Goal: Task Accomplishment & Management: Manage account settings

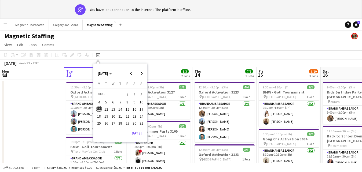
scroll to position [0, 224]
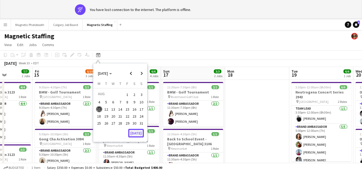
click at [135, 132] on button "[DATE]" at bounding box center [136, 133] width 16 height 9
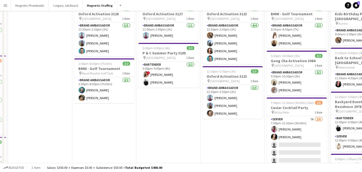
scroll to position [0, 0]
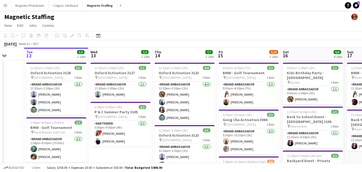
drag, startPoint x: 147, startPoint y: 109, endPoint x: 94, endPoint y: 109, distance: 52.8
click at [95, 109] on app-calendar-viewport "Fri 8 21/21 2 Jobs Sat 9 21/21 2 Jobs Sun 10 16/17 3 Jobs Mon 11 Tue 12 5/5 2 J…" at bounding box center [181, 174] width 362 height 252
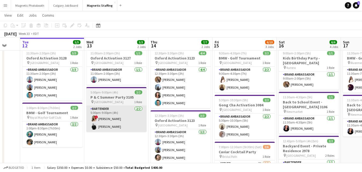
scroll to position [15, 0]
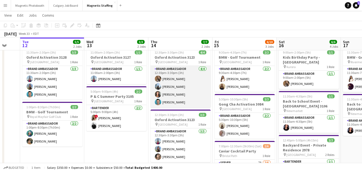
click at [183, 90] on app-card-role "Brand Ambassador [DATE] 12:30pm-3:30pm (3h) [PERSON_NAME] [PERSON_NAME] [PERSON…" at bounding box center [180, 87] width 60 height 42
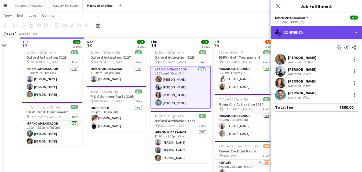
click at [329, 32] on div "single-neutral-actions-check-2 Confirmed" at bounding box center [315, 32] width 91 height 13
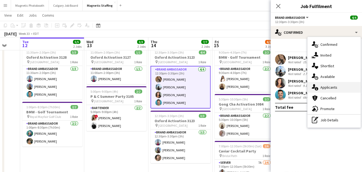
click at [326, 87] on div "single-neutral-actions-information Applicants" at bounding box center [333, 87] width 53 height 11
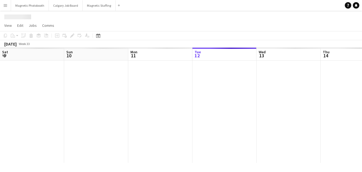
scroll to position [0, 128]
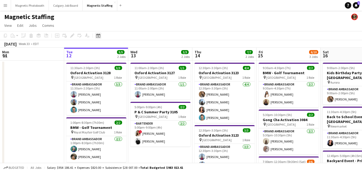
click at [95, 38] on div "Date picker" at bounding box center [98, 35] width 6 height 6
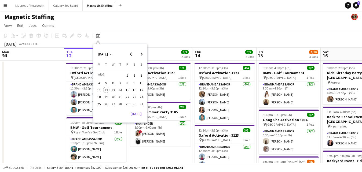
click at [107, 82] on span "5" at bounding box center [106, 83] width 6 height 6
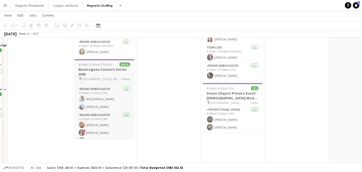
scroll to position [184, 0]
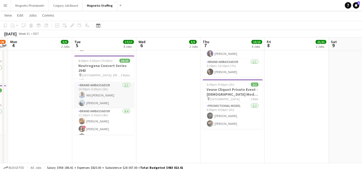
click at [103, 104] on app-card-role "Brand Ambassador [DATE] 10:00pm-3:00am (5h) Will [PERSON_NAME] [PERSON_NAME]" at bounding box center [104, 95] width 60 height 26
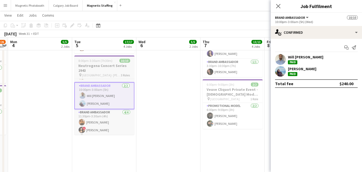
click at [94, 71] on h3 "Neutrogena Concert Series 2943" at bounding box center [104, 68] width 60 height 10
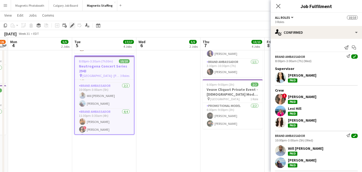
click at [72, 24] on icon at bounding box center [71, 25] width 3 height 3
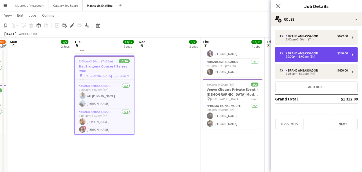
click at [302, 58] on div "10:00pm-3:00am (5h)" at bounding box center [313, 56] width 68 height 3
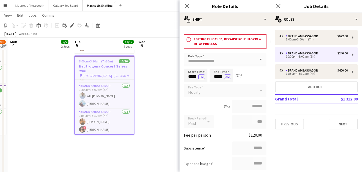
click at [149, 116] on app-date-cell "3:00pm-10:00pm (7h) 4/4 NBO x [PERSON_NAME] - 2979 pin [GEOGRAPHIC_DATA] 3 Role…" at bounding box center [168, 96] width 64 height 441
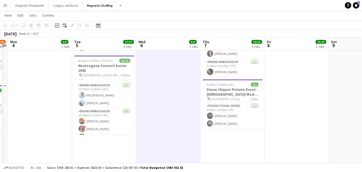
click at [98, 25] on icon "Date picker" at bounding box center [98, 25] width 4 height 4
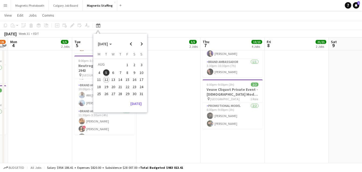
click at [120, 87] on span "21" at bounding box center [120, 87] width 6 height 6
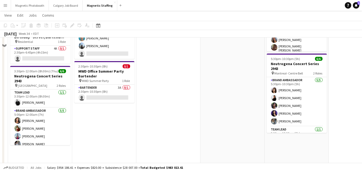
scroll to position [95, 0]
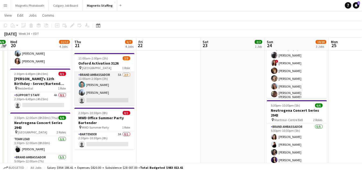
click at [109, 87] on app-card-role "Brand Ambassador 5A [DATE] 11:00am-2:00pm (3h) [PERSON_NAME] [PERSON_NAME] sing…" at bounding box center [104, 89] width 60 height 34
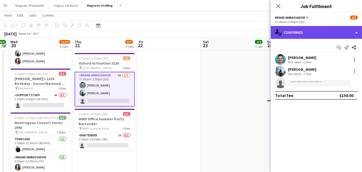
click at [313, 33] on div "single-neutral-actions-check-2 Confirmed" at bounding box center [315, 32] width 91 height 13
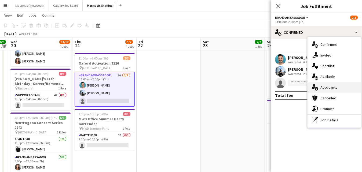
click at [319, 86] on div "single-neutral-actions-information Applicants" at bounding box center [333, 87] width 53 height 11
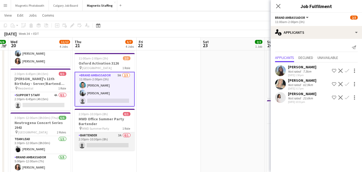
click at [112, 141] on app-card-role "Bartender 3A 0/1 2:30pm-10:30pm (8h) single-neutral-actions" at bounding box center [105, 141] width 60 height 18
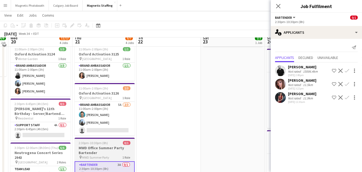
scroll to position [61, 0]
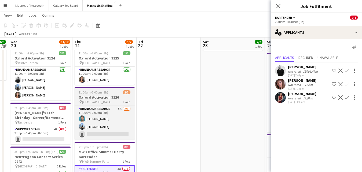
click at [92, 95] on h3 "Oxford Activation 3126" at bounding box center [105, 97] width 60 height 5
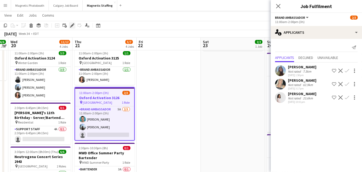
click at [71, 24] on icon "Edit" at bounding box center [72, 25] width 4 height 4
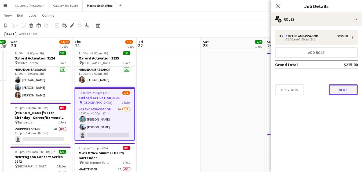
click at [342, 90] on button "Next" at bounding box center [342, 89] width 29 height 11
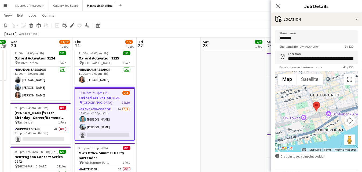
click at [98, 99] on h3 "Oxford Activation 3126" at bounding box center [104, 97] width 59 height 5
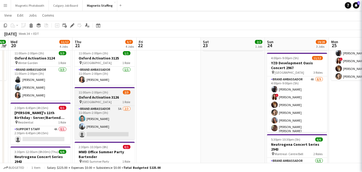
scroll to position [0, 184]
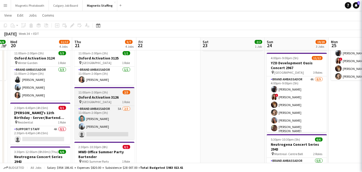
click at [98, 99] on h3 "Oxford Activation 3126" at bounding box center [104, 97] width 60 height 5
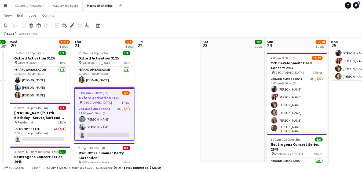
click at [70, 25] on icon "Edit" at bounding box center [72, 25] width 4 height 4
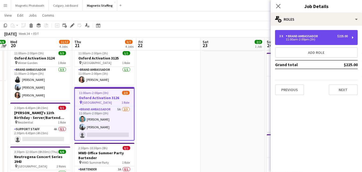
click at [322, 36] on div "3 x Brand Ambassador $225.00" at bounding box center [313, 36] width 68 height 4
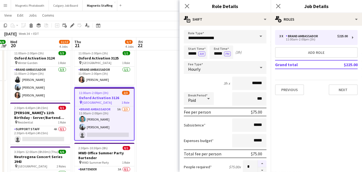
click at [260, 160] on button "button" at bounding box center [262, 163] width 9 height 7
type input "*"
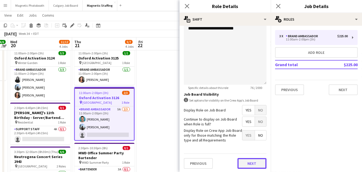
click at [259, 161] on button "Next" at bounding box center [251, 163] width 29 height 11
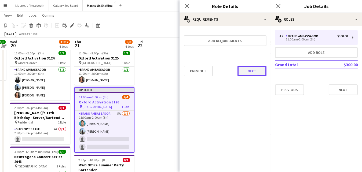
click at [253, 74] on button "Next" at bounding box center [251, 71] width 29 height 11
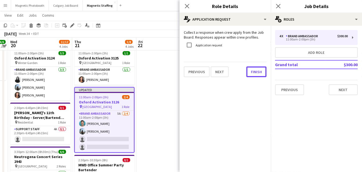
click at [253, 74] on button "Finish" at bounding box center [256, 71] width 20 height 11
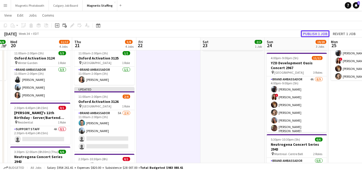
click at [315, 33] on button "Publish 1 job" at bounding box center [314, 33] width 29 height 7
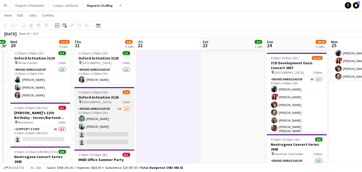
click at [97, 97] on h3 "Oxford Activation 3126" at bounding box center [104, 97] width 60 height 5
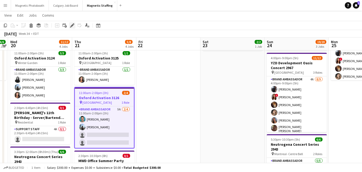
click at [70, 26] on icon "Edit" at bounding box center [72, 25] width 4 height 4
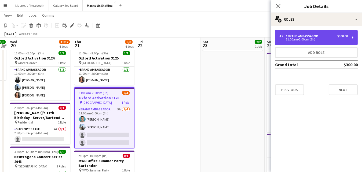
click at [304, 43] on div "4 x Brand Ambassador $300.00 11:00am-2:00pm (3h)" at bounding box center [316, 37] width 83 height 15
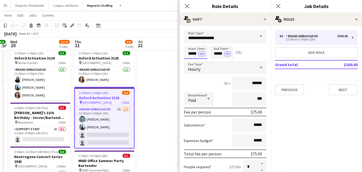
click at [196, 53] on input "*****" at bounding box center [196, 52] width 24 height 13
type input "*****"
click at [223, 55] on input "*****" at bounding box center [221, 52] width 24 height 13
type input "*****"
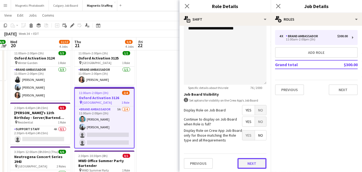
click at [241, 161] on button "Next" at bounding box center [251, 163] width 29 height 11
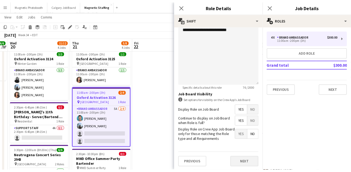
scroll to position [0, 0]
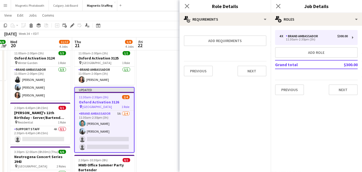
click at [247, 76] on div "Previous Next" at bounding box center [225, 71] width 83 height 20
click at [248, 71] on button "Next" at bounding box center [251, 71] width 29 height 11
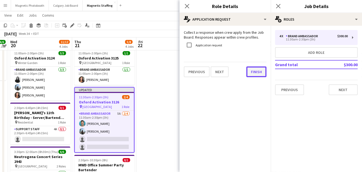
click at [253, 71] on button "Finish" at bounding box center [256, 71] width 20 height 11
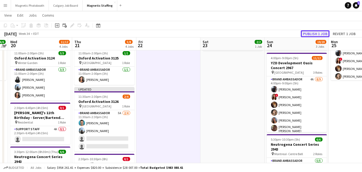
click at [316, 33] on button "Publish 1 job" at bounding box center [314, 33] width 29 height 7
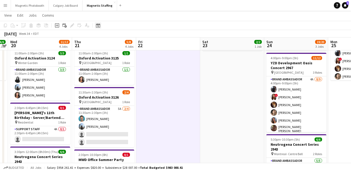
click at [98, 25] on icon "Date picker" at bounding box center [98, 25] width 4 height 4
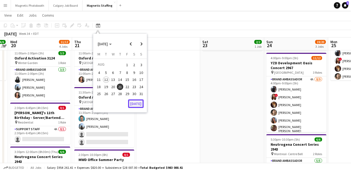
click at [134, 101] on button "[DATE]" at bounding box center [136, 103] width 16 height 9
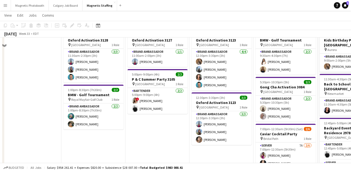
scroll to position [11, 0]
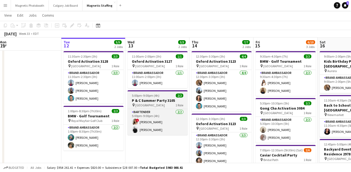
click at [135, 101] on h3 "P & C Summer Party 3105" at bounding box center [158, 100] width 60 height 5
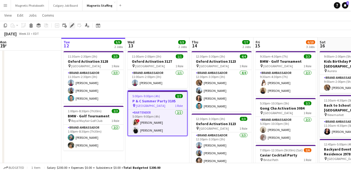
click at [70, 25] on icon "Edit" at bounding box center [72, 25] width 4 height 4
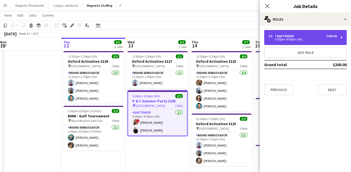
click at [285, 39] on div "5:00pm-9:00pm (4h)" at bounding box center [303, 39] width 68 height 3
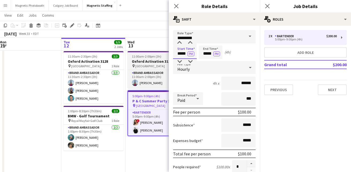
drag, startPoint x: 187, startPoint y: 54, endPoint x: 163, endPoint y: 53, distance: 23.3
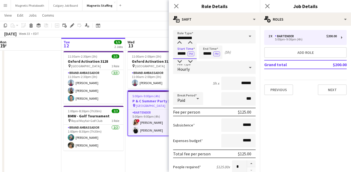
type input "*****"
drag, startPoint x: 212, startPoint y: 54, endPoint x: 187, endPoint y: 52, distance: 25.0
click at [187, 53] on div "Start Time ***** PM End Time ***** PM (5h)" at bounding box center [214, 52] width 83 height 13
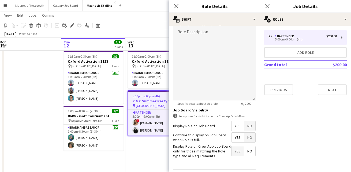
scroll to position [190, 0]
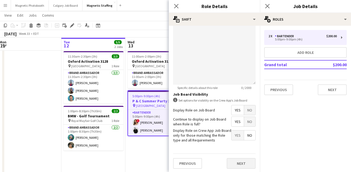
type input "*****"
click at [240, 165] on button "Next" at bounding box center [241, 163] width 29 height 11
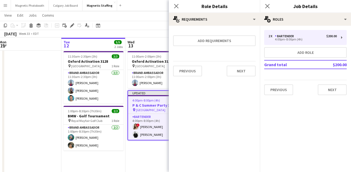
scroll to position [0, 0]
click at [240, 72] on button "Next" at bounding box center [241, 71] width 29 height 11
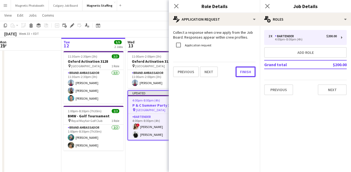
click at [240, 72] on button "Finish" at bounding box center [246, 71] width 20 height 11
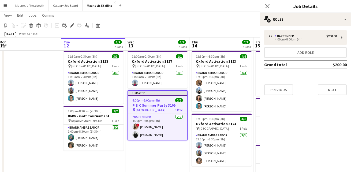
click at [236, 30] on div "[DATE] Week 33 • EDT Publish 1 job Revert 1 job" at bounding box center [175, 34] width 351 height 8
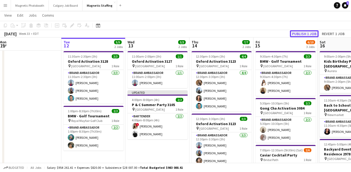
click at [311, 34] on button "Publish 1 job" at bounding box center [304, 33] width 29 height 7
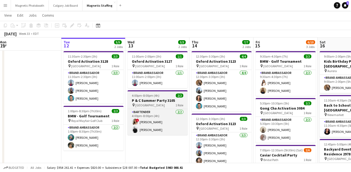
click at [135, 104] on icon "pin" at bounding box center [133, 104] width 3 height 3
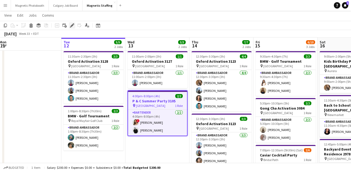
click at [70, 27] on icon at bounding box center [70, 26] width 1 height 1
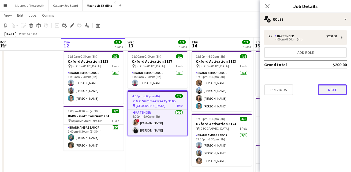
click at [332, 88] on button "Next" at bounding box center [332, 89] width 29 height 11
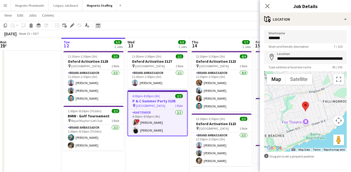
click at [96, 26] on icon "Date picker" at bounding box center [98, 25] width 4 height 4
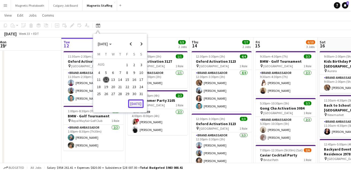
click at [132, 105] on button "[DATE]" at bounding box center [136, 103] width 16 height 9
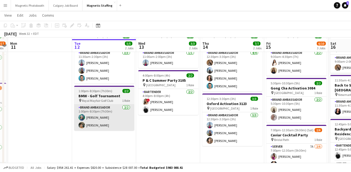
scroll to position [32, 0]
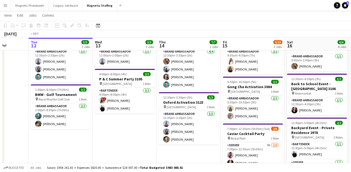
drag, startPoint x: 174, startPoint y: 151, endPoint x: 132, endPoint y: 151, distance: 42.6
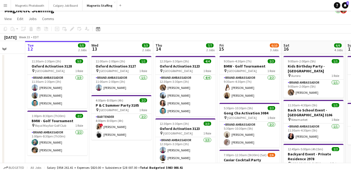
scroll to position [0, 0]
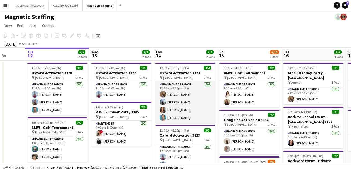
click at [191, 105] on app-card-role "Brand Ambassador [DATE] 12:30pm-3:30pm (3h) [PERSON_NAME] [PERSON_NAME] [PERSON…" at bounding box center [185, 102] width 60 height 42
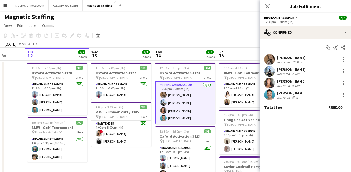
click at [104, 76] on span "[GEOGRAPHIC_DATA]" at bounding box center [113, 78] width 29 height 4
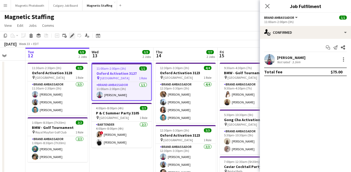
click at [70, 33] on div "Edit" at bounding box center [72, 35] width 6 height 6
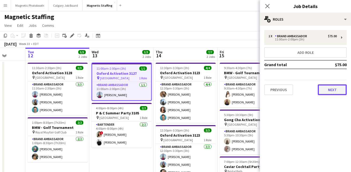
click at [325, 87] on button "Next" at bounding box center [332, 89] width 29 height 11
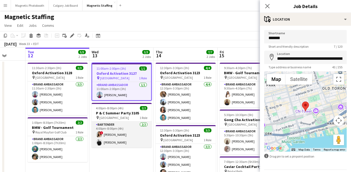
click at [119, 140] on app-card-role "Bartender [DATE] 4:00pm-8:00pm (4h) ! [PERSON_NAME] [PERSON_NAME]" at bounding box center [122, 135] width 60 height 26
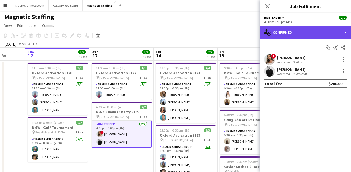
click at [308, 29] on div "single-neutral-actions-check-2 Confirmed" at bounding box center [305, 32] width 91 height 13
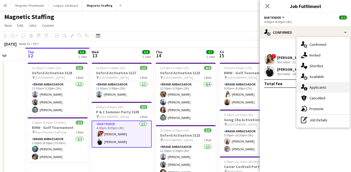
click at [310, 86] on div "single-neutral-actions-information Applicants" at bounding box center [323, 87] width 53 height 11
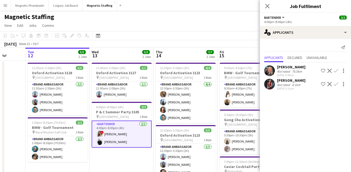
click at [270, 85] on app-user-avatar at bounding box center [269, 84] width 11 height 11
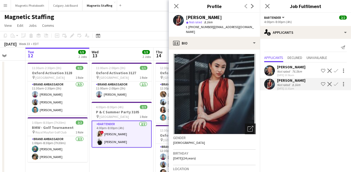
click at [251, 126] on icon "Open photos pop-in" at bounding box center [251, 129] width 6 height 6
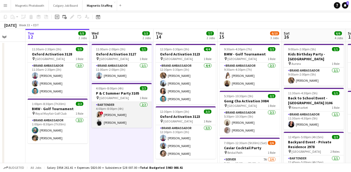
scroll to position [21, 0]
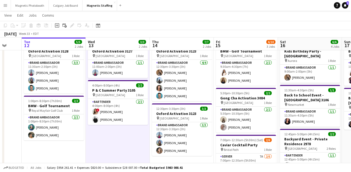
drag, startPoint x: 199, startPoint y: 119, endPoint x: -1, endPoint y: 114, distance: 200.0
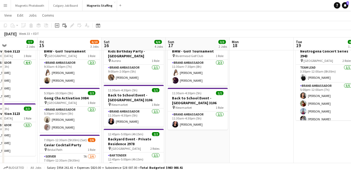
drag, startPoint x: 197, startPoint y: 106, endPoint x: 72, endPoint y: 107, distance: 124.9
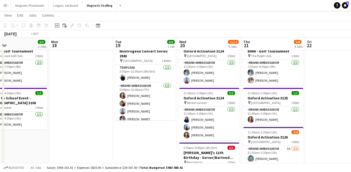
drag, startPoint x: 200, startPoint y: 103, endPoint x: 81, endPoint y: 103, distance: 119.0
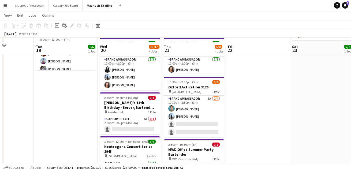
scroll to position [77, 0]
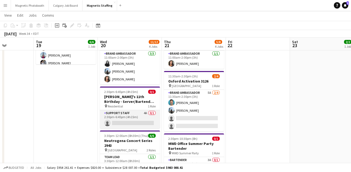
click at [128, 123] on app-card-role "Support Staff 4A 0/1 2:30pm-6:45pm (4h15m) single-neutral-actions" at bounding box center [130, 119] width 60 height 18
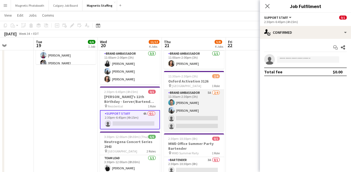
click at [205, 119] on app-card-role "Brand Ambassador 5A [DATE] 11:30am-2:30pm (3h) [PERSON_NAME] [PERSON_NAME] sing…" at bounding box center [194, 111] width 60 height 42
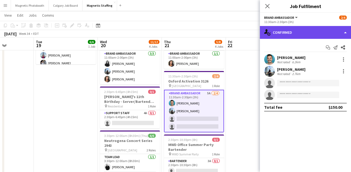
click at [302, 34] on div "single-neutral-actions-check-2 Confirmed" at bounding box center [305, 32] width 91 height 13
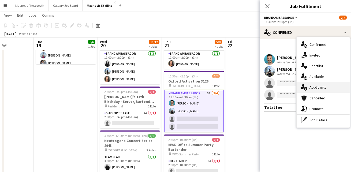
click at [309, 87] on div "single-neutral-actions-information Applicants" at bounding box center [323, 87] width 53 height 11
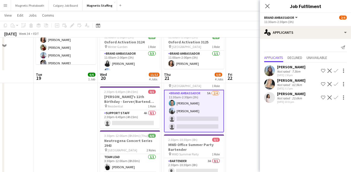
scroll to position [131, 0]
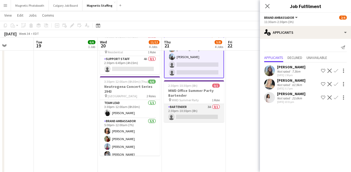
click at [203, 110] on app-card-role "Bartender 3A 0/1 2:30pm-10:30pm (8h) single-neutral-actions" at bounding box center [194, 113] width 60 height 18
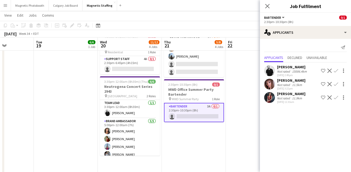
click at [271, 97] on app-user-avatar at bounding box center [269, 97] width 11 height 11
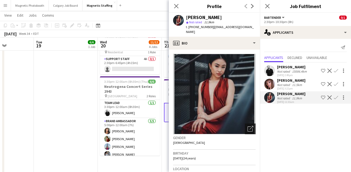
click at [250, 126] on icon "Open photos pop-in" at bounding box center [251, 129] width 6 height 6
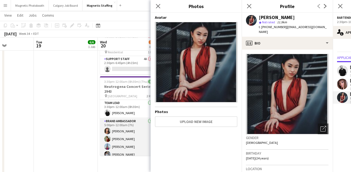
click at [139, 144] on app-card-role "Brand Ambassador [DATE] 5:00pm-12:00am (7h) [PERSON_NAME] [PERSON_NAME] [PERSON…" at bounding box center [130, 142] width 60 height 49
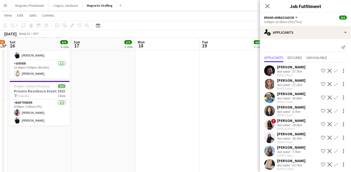
drag, startPoint x: 94, startPoint y: 117, endPoint x: 200, endPoint y: 106, distance: 106.1
click at [199, 106] on app-calendar-viewport "Thu 14 7/7 2 Jobs Fri 15 6/10 3 Jobs Sat 16 6/6 4 Jobs Sun 17 3/3 2 Jobs Mon 18…" at bounding box center [175, 142] width 351 height 505
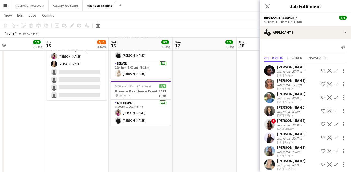
drag, startPoint x: 225, startPoint y: 100, endPoint x: 254, endPoint y: 100, distance: 28.9
click at [252, 100] on app-calendar-viewport "Tue 12 5/5 2 Jobs Wed 13 3/3 2 Jobs Thu 14 7/7 2 Jobs Fri 15 6/10 3 Jobs Sat 16…" at bounding box center [175, 142] width 351 height 505
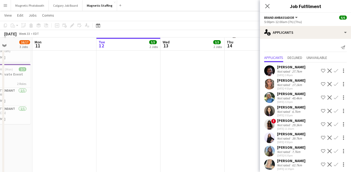
drag, startPoint x: 143, startPoint y: 119, endPoint x: 201, endPoint y: 119, distance: 58.2
click at [201, 119] on app-calendar-viewport "Sat 9 21/21 2 Jobs Sun 10 16/17 3 Jobs Mon 11 Tue 12 5/5 2 Jobs Wed 13 3/3 2 Jo…" at bounding box center [175, 142] width 351 height 505
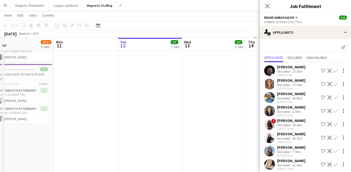
drag, startPoint x: 233, startPoint y: 108, endPoint x: 248, endPoint y: 108, distance: 15.0
click at [247, 108] on app-calendar-viewport "Fri 8 21/21 2 Jobs Sat 9 21/21 2 Jobs Sun 10 16/17 3 Jobs Mon 11 Tue 12 5/5 2 J…" at bounding box center [175, 142] width 351 height 505
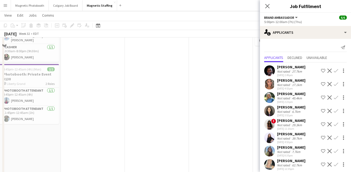
scroll to position [0, 0]
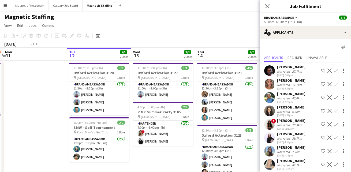
drag, startPoint x: 132, startPoint y: 134, endPoint x: 113, endPoint y: 134, distance: 19.8
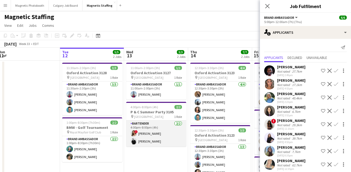
click at [149, 139] on app-card-role "Bartender [DATE] 4:00pm-8:00pm (4h) ! [PERSON_NAME] [PERSON_NAME]" at bounding box center [156, 134] width 60 height 26
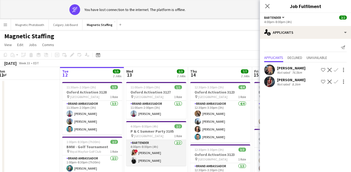
click at [140, 158] on app-card-role "Bartender [DATE] 4:00pm-8:00pm (4h) ! [PERSON_NAME] [PERSON_NAME]" at bounding box center [156, 153] width 60 height 26
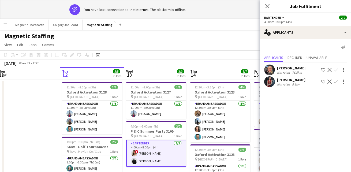
click at [144, 162] on app-card-role "Bartender [DATE] 4:00pm-8:00pm (4h) ! [PERSON_NAME] [PERSON_NAME]" at bounding box center [156, 153] width 60 height 27
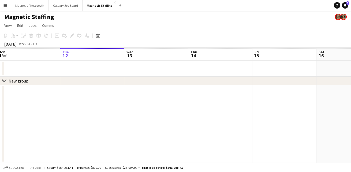
click at [144, 162] on app-date-cell at bounding box center [156, 124] width 64 height 78
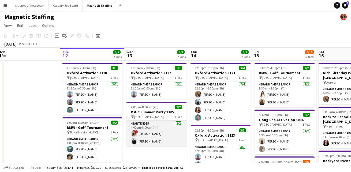
click at [151, 124] on app-card-role "Bartender [DATE] 4:00pm-8:00pm (4h) ! [PERSON_NAME] [PERSON_NAME]" at bounding box center [157, 134] width 60 height 26
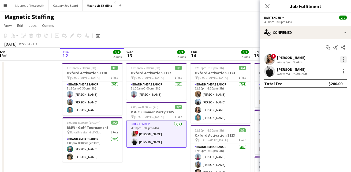
click at [342, 58] on div at bounding box center [343, 59] width 6 height 6
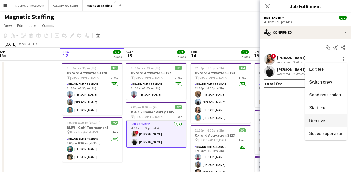
click at [316, 121] on span "Remove" at bounding box center [317, 120] width 16 height 5
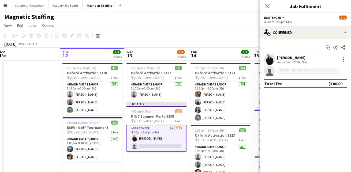
click at [188, 158] on div "9:00am-10:00pm (13h) 18/18 [PERSON_NAME] Retail Pop Up - [GEOGRAPHIC_DATA] 3060…" at bounding box center [156, 168] width 705 height 214
click at [229, 39] on app-toolbar "Copy Paste Paste Command V Paste with crew Command Shift V Paste linked Job [GE…" at bounding box center [175, 35] width 351 height 9
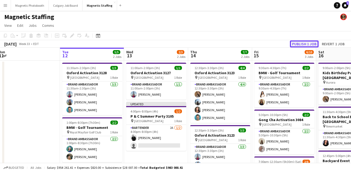
click at [299, 44] on button "Publish 1 job" at bounding box center [304, 43] width 29 height 7
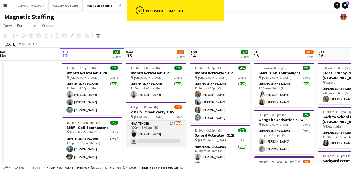
click at [146, 140] on app-card-role "Bartender 2A [DATE] 4:00pm-8:00pm (4h) [PERSON_NAME] single-neutral-actions" at bounding box center [156, 134] width 60 height 26
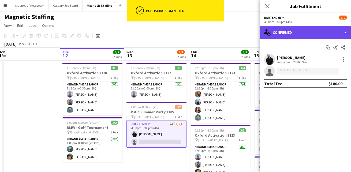
click at [291, 34] on div "single-neutral-actions-check-2 Confirmed" at bounding box center [305, 32] width 91 height 13
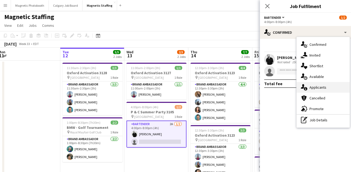
click at [313, 84] on div "single-neutral-actions-information Applicants" at bounding box center [323, 87] width 53 height 11
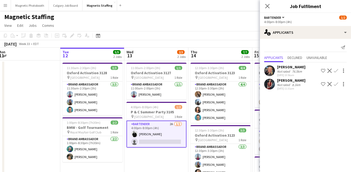
click at [335, 85] on app-icon "Confirm" at bounding box center [336, 84] width 4 height 4
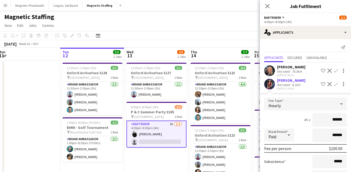
scroll to position [44, 0]
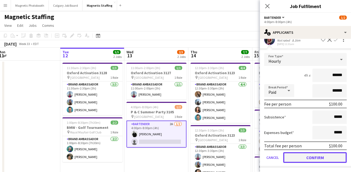
click at [303, 158] on button "Confirm" at bounding box center [315, 157] width 64 height 11
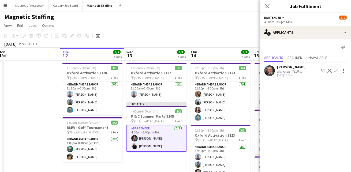
scroll to position [0, 0]
click at [244, 39] on app-toolbar "Copy Paste Paste Command V Paste with crew Command Shift V Paste linked Job [GE…" at bounding box center [175, 35] width 351 height 9
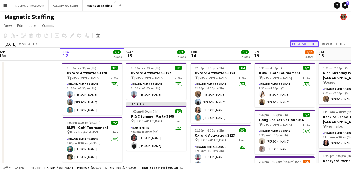
click at [294, 42] on button "Publish 1 job" at bounding box center [304, 43] width 29 height 7
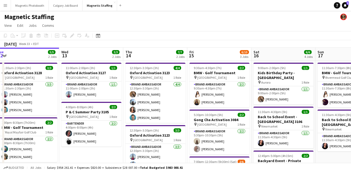
drag, startPoint x: 202, startPoint y: 90, endPoint x: 123, endPoint y: 90, distance: 78.8
click at [123, 90] on app-calendar-viewport "Fri 8 21/21 2 Jobs Sat 9 21/21 2 Jobs Sun 10 16/17 3 Jobs Mon 11 Tue 12 5/5 2 J…" at bounding box center [175, 174] width 351 height 252
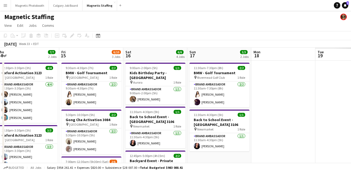
scroll to position [0, 146]
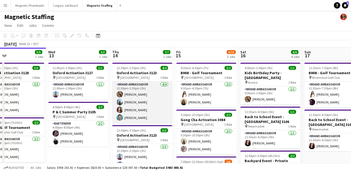
click at [144, 102] on app-card-role "Brand Ambassador [DATE] 12:30pm-3:30pm (3h) [PERSON_NAME] [PERSON_NAME] [PERSON…" at bounding box center [142, 102] width 60 height 42
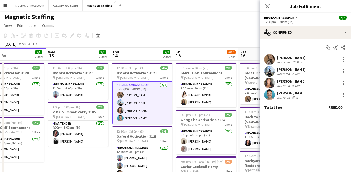
click at [315, 39] on div "Start chat Send notification Share [PERSON_NAME] Not rated 15.3km [PERSON_NAME]…" at bounding box center [305, 77] width 91 height 77
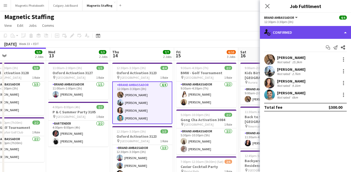
click at [316, 35] on div "single-neutral-actions-check-2 Confirmed" at bounding box center [305, 32] width 91 height 13
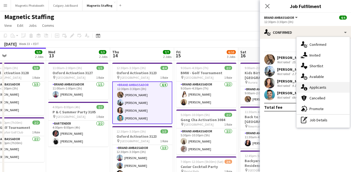
click at [317, 91] on div "single-neutral-actions-information Applicants" at bounding box center [323, 87] width 53 height 11
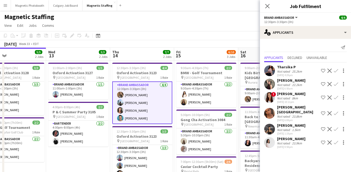
scroll to position [0, 144]
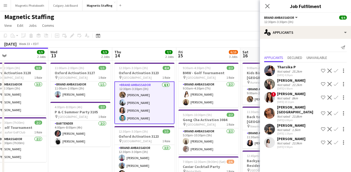
drag, startPoint x: 253, startPoint y: 106, endPoint x: 320, endPoint y: 92, distance: 68.3
click at [320, 92] on body "Menu Boards Boards Boards All jobs Status Workforce Workforce My Workforce Recr…" at bounding box center [175, 171] width 351 height 343
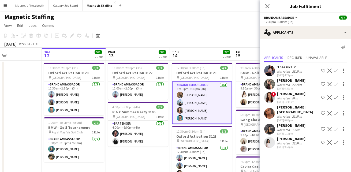
scroll to position [0, 151]
drag, startPoint x: 137, startPoint y: 125, endPoint x: 194, endPoint y: 116, distance: 57.8
click at [6, 5] on app-icon "Menu" at bounding box center [5, 5] width 4 height 4
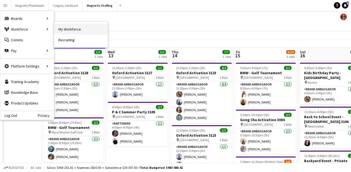
click at [63, 28] on link "My Workforce" at bounding box center [81, 29] width 54 height 11
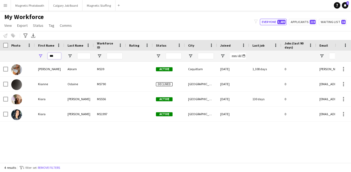
drag, startPoint x: 50, startPoint y: 57, endPoint x: 23, endPoint y: 57, distance: 26.5
click at [26, 57] on div "***" at bounding box center [290, 56] width 581 height 11
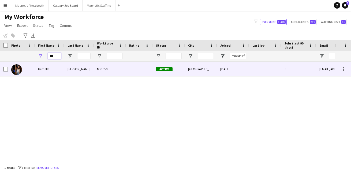
type input "***"
click at [35, 76] on div "Kemelle" at bounding box center [49, 69] width 29 height 15
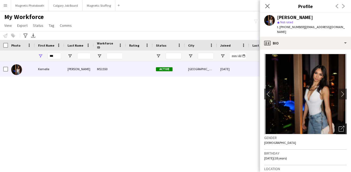
click at [340, 126] on icon "Open photos pop-in" at bounding box center [342, 129] width 6 height 6
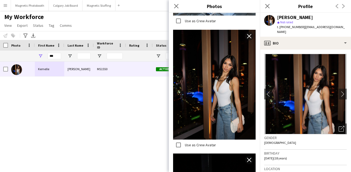
scroll to position [354, 0]
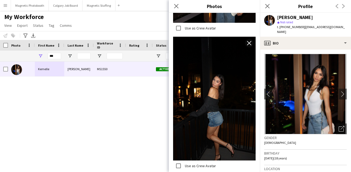
click at [122, 138] on div "[PERSON_NAME] MS1550 Active [GEOGRAPHIC_DATA] [DATE] 0 [EMAIL_ADDRESS][DOMAIN_N…" at bounding box center [167, 112] width 335 height 101
click at [95, 8] on button "Magnetic Staffing Close" at bounding box center [99, 5] width 33 height 10
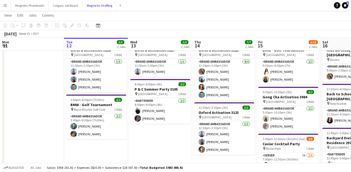
scroll to position [21, 0]
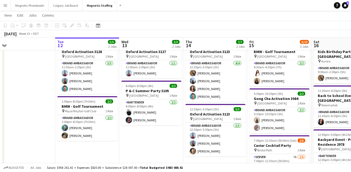
click at [56, 138] on app-calendar-viewport "Sat 9 21/21 2 Jobs Sun 10 16/17 3 Jobs Mon 11 Tue 12 5/5 2 Jobs Wed 13 3/3 2 Jo…" at bounding box center [175, 139] width 351 height 278
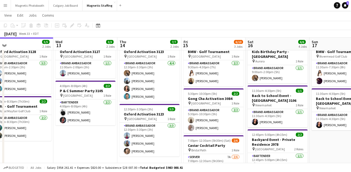
drag, startPoint x: 147, startPoint y: 139, endPoint x: 41, endPoint y: 139, distance: 106.1
click at [41, 139] on app-calendar-viewport "Sat 9 21/21 2 Jobs Sun 10 16/17 3 Jobs Mon 11 Tue 12 5/5 2 Jobs Wed 13 3/3 2 Jo…" at bounding box center [175, 139] width 351 height 278
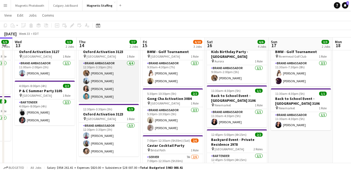
click at [112, 85] on app-card-role "Brand Ambassador [DATE] 12:30pm-3:30pm (3h) [PERSON_NAME] [PERSON_NAME] [PERSON…" at bounding box center [109, 81] width 60 height 42
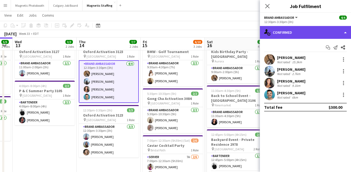
click at [325, 31] on div "single-neutral-actions-check-2 Confirmed" at bounding box center [305, 32] width 91 height 13
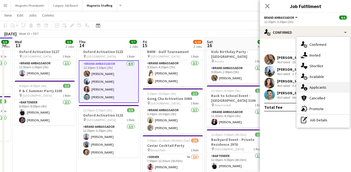
click at [320, 87] on div "single-neutral-actions-information Applicants" at bounding box center [323, 87] width 53 height 11
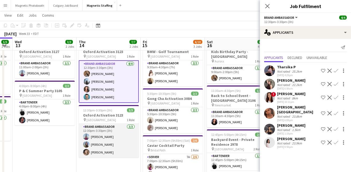
click at [98, 152] on app-card-role "Brand Ambassador [DATE] 12:30pm-3:30pm (3h) [PERSON_NAME] [PERSON_NAME] [PERSON…" at bounding box center [109, 141] width 60 height 34
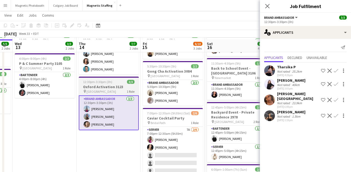
scroll to position [50, 0]
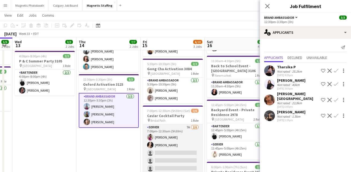
click at [166, 150] on app-card-role "Server 7A [DATE] 7:00pm-12:30am (5h30m) [PERSON_NAME] [PERSON_NAME] single-neut…" at bounding box center [173, 152] width 60 height 57
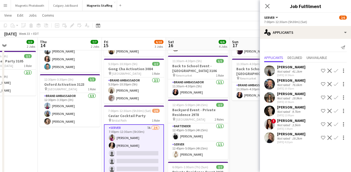
drag, startPoint x: 188, startPoint y: 109, endPoint x: 126, endPoint y: 116, distance: 62.2
click at [126, 116] on app-calendar-viewport "Sun 10 16/17 3 Jobs Mon 11 Tue 12 5/5 2 Jobs Wed 13 3/3 2 Jobs Thu 14 7/7 2 Job…" at bounding box center [175, 127] width 351 height 313
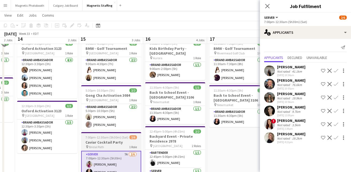
scroll to position [16, 0]
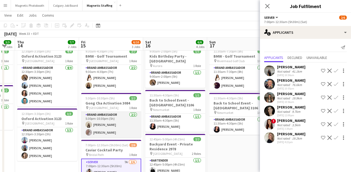
click at [124, 124] on app-card-role "Brand Ambassador [DATE] 5:30pm-10:30pm (5h) [PERSON_NAME] [PERSON_NAME]" at bounding box center [111, 125] width 60 height 26
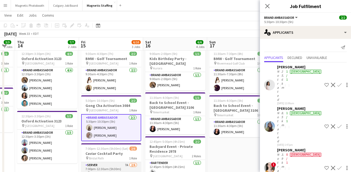
scroll to position [15, 0]
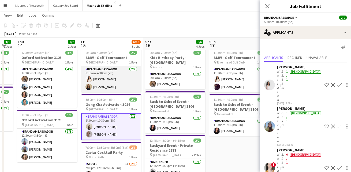
click at [120, 81] on app-card-role "Brand Ambassador [DATE] 9:30am-4:30pm (7h) [PERSON_NAME] [PERSON_NAME]" at bounding box center [111, 79] width 60 height 26
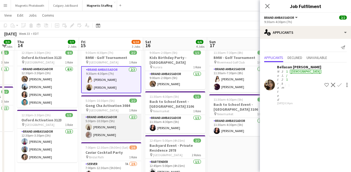
click at [113, 131] on app-card-role "Brand Ambassador [DATE] 5:30pm-10:30pm (5h) [PERSON_NAME] [PERSON_NAME]" at bounding box center [111, 127] width 60 height 26
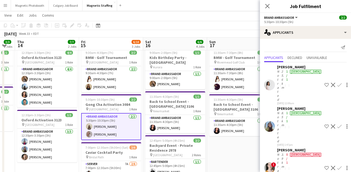
scroll to position [80, 0]
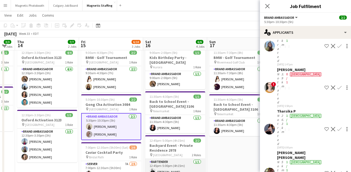
click at [184, 163] on app-card-role "Bartender [DATE] 12:45pm-5:00pm (4h15m) [PERSON_NAME]" at bounding box center [175, 168] width 60 height 18
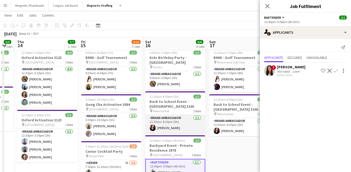
click at [183, 120] on app-card-role "Brand Ambassador [DATE] 11:30am-4:30pm (5h) [PERSON_NAME]" at bounding box center [175, 124] width 60 height 18
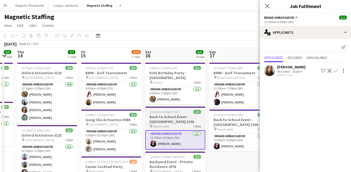
scroll to position [1, 0]
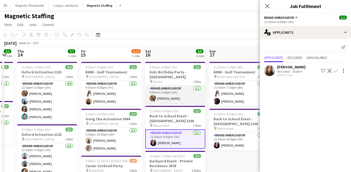
click at [188, 92] on app-card-role "Brand Ambassador [DATE] 9:00am-2:00pm (5h) [PERSON_NAME]" at bounding box center [175, 95] width 60 height 18
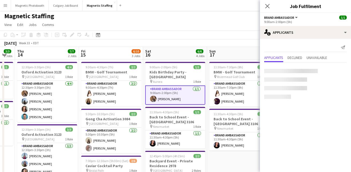
scroll to position [0, 241]
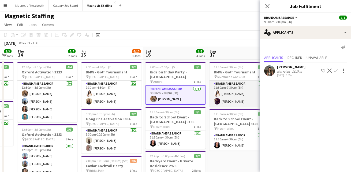
click at [231, 100] on app-card-role "Brand Ambassador [DATE] 11:30am-7:30pm (8h) [PERSON_NAME] [PERSON_NAME]" at bounding box center [240, 94] width 60 height 26
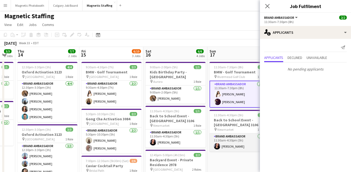
click at [225, 142] on app-card-role "Brand Ambassador [DATE] 11:30am-4:30pm (5h) [PERSON_NAME]" at bounding box center [240, 142] width 60 height 18
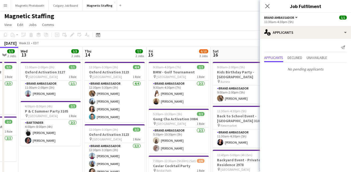
drag, startPoint x: 225, startPoint y: 142, endPoint x: 122, endPoint y: 151, distance: 102.8
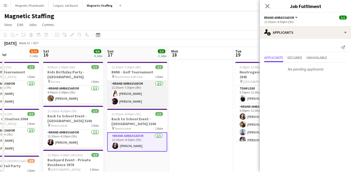
click at [122, 97] on app-card-role "Brand Ambassador [DATE] 11:30am-7:30pm (8h) [PERSON_NAME] [PERSON_NAME]" at bounding box center [137, 94] width 60 height 26
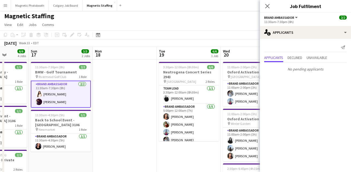
drag, startPoint x: 153, startPoint y: 127, endPoint x: 50, endPoint y: 159, distance: 107.2
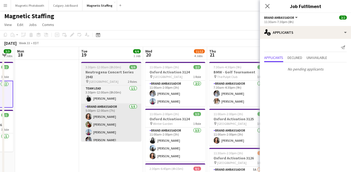
click at [105, 135] on app-card-role "Brand Ambassador [DATE] 5:00pm-12:00am (7h) [PERSON_NAME] [PERSON_NAME] [PERSON…" at bounding box center [111, 128] width 60 height 49
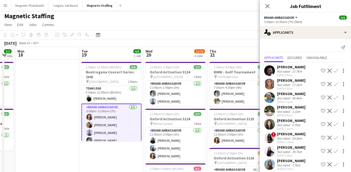
scroll to position [13, 0]
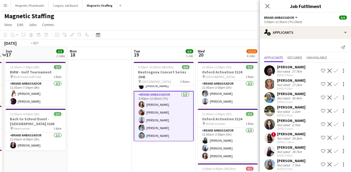
drag, startPoint x: 121, startPoint y: 153, endPoint x: 44, endPoint y: 164, distance: 77.7
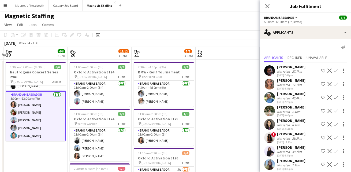
scroll to position [0, 190]
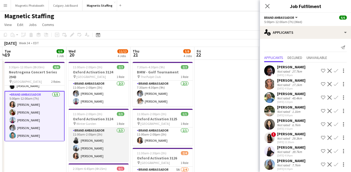
click at [94, 144] on app-card-role "Brand Ambassador [DATE] 11:00am-2:00pm (3h) [PERSON_NAME] [PERSON_NAME] [PERSON…" at bounding box center [99, 145] width 60 height 34
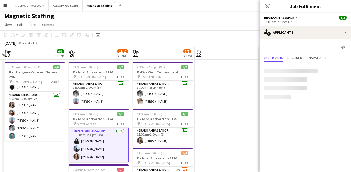
scroll to position [12, 0]
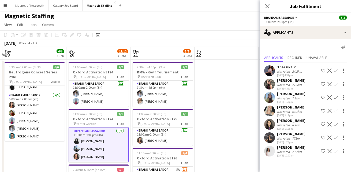
click at [81, 153] on app-card-role "Brand Ambassador [DATE] 11:00am-2:00pm (3h) [PERSON_NAME] [PERSON_NAME] [PERSON…" at bounding box center [99, 145] width 60 height 35
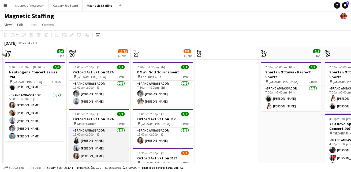
click at [81, 153] on app-card-role "Brand Ambassador [DATE] 11:00am-2:00pm (3h) [PERSON_NAME] [PERSON_NAME] [PERSON…" at bounding box center [99, 145] width 60 height 34
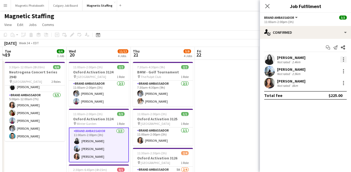
click at [345, 58] on div at bounding box center [343, 59] width 6 height 6
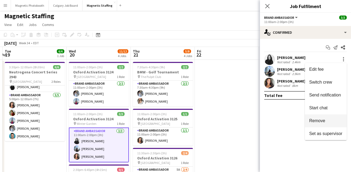
click at [314, 122] on span "Remove" at bounding box center [317, 120] width 16 height 5
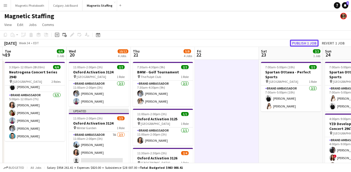
click at [309, 43] on button "Publish 1 job" at bounding box center [304, 43] width 29 height 7
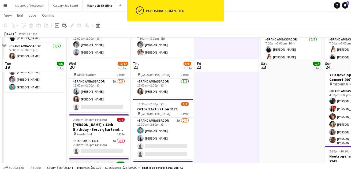
scroll to position [46, 0]
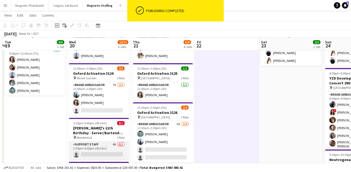
click at [97, 148] on app-card-role "Support Staff 4A 0/1 2:30pm-6:45pm (4h15m) single-neutral-actions" at bounding box center [99, 151] width 60 height 18
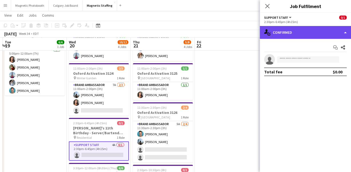
click at [312, 35] on div "single-neutral-actions-check-2 Confirmed" at bounding box center [305, 32] width 91 height 13
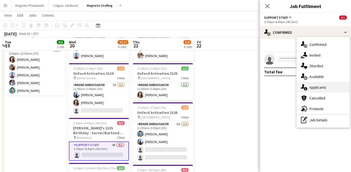
click at [306, 86] on icon "single-neutral-actions-information" at bounding box center [304, 87] width 6 height 6
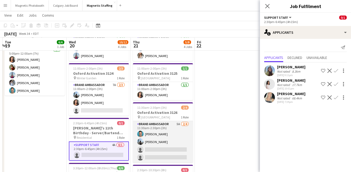
click at [164, 139] on app-card-role "Brand Ambassador 5A [DATE] 11:30am-2:30pm (3h) [PERSON_NAME] [PERSON_NAME] sing…" at bounding box center [163, 142] width 60 height 42
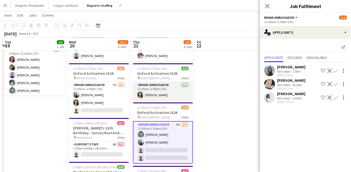
click at [179, 87] on app-card-role "Brand Ambassador [DATE] 11:00am-2:00pm (3h) [PERSON_NAME]" at bounding box center [163, 91] width 60 height 18
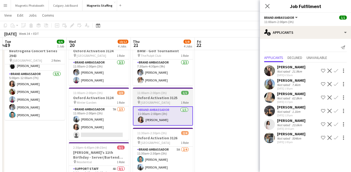
scroll to position [21, 0]
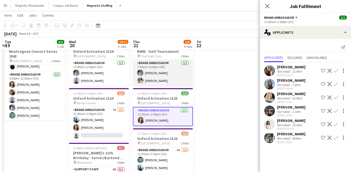
click at [172, 84] on app-card-role "Brand Ambassador [DATE] 7:30am-4:30pm (9h) [PERSON_NAME] [PERSON_NAME]" at bounding box center [163, 73] width 60 height 26
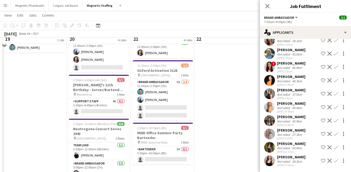
scroll to position [89, 0]
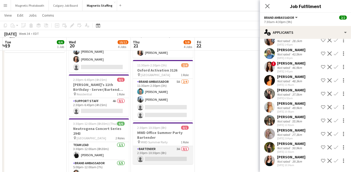
click at [162, 158] on app-card-role "Bartender 3A 0/1 2:30pm-10:30pm (8h) single-neutral-actions" at bounding box center [163, 155] width 60 height 18
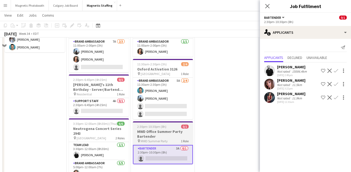
scroll to position [51, 0]
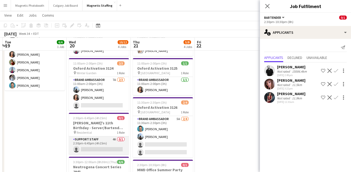
click at [103, 142] on app-card-role "Support Staff 4A 0/1 2:30pm-6:45pm (4h15m) single-neutral-actions" at bounding box center [99, 145] width 60 height 18
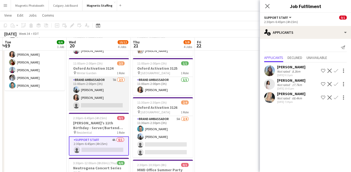
click at [107, 97] on app-card-role "Brand Ambassador 7A [DATE] 11:00am-2:00pm (3h) [PERSON_NAME] [PERSON_NAME] sing…" at bounding box center [99, 94] width 60 height 34
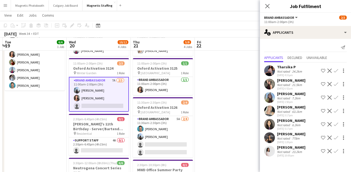
click at [222, 123] on app-date-cell at bounding box center [227, 133] width 64 height 249
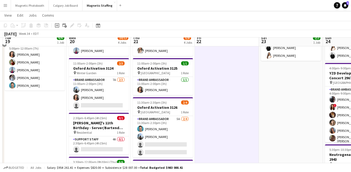
scroll to position [0, 0]
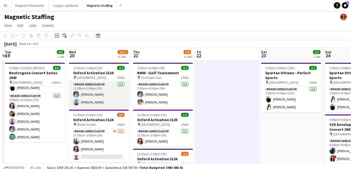
click at [104, 102] on app-card-role "Brand Ambassador [DATE] 11:00am-2:00pm (3h) [PERSON_NAME] [PERSON_NAME]" at bounding box center [99, 94] width 60 height 26
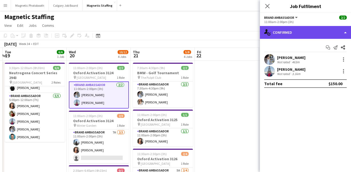
click at [307, 34] on div "single-neutral-actions-check-2 Confirmed" at bounding box center [305, 32] width 91 height 13
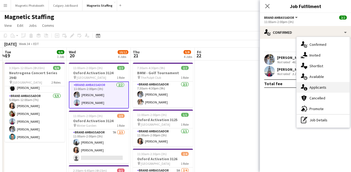
click at [314, 88] on div "single-neutral-actions-information Applicants" at bounding box center [323, 87] width 53 height 11
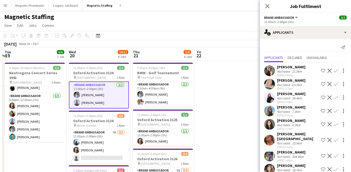
scroll to position [4, 0]
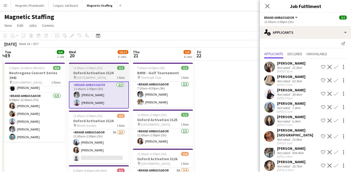
click at [94, 79] on div "pin Toronto 1 Role" at bounding box center [99, 77] width 60 height 4
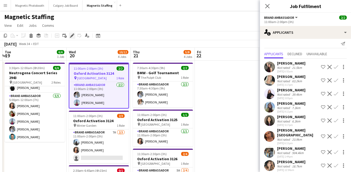
click at [72, 34] on icon "Edit" at bounding box center [72, 36] width 4 height 4
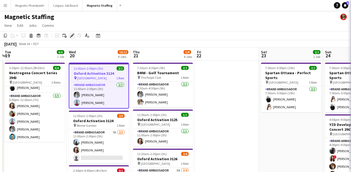
scroll to position [0, 0]
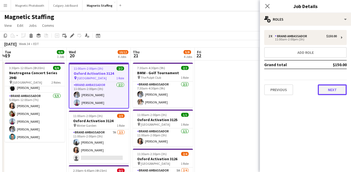
click at [326, 91] on button "Next" at bounding box center [332, 89] width 29 height 11
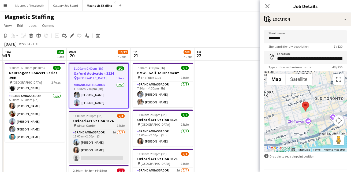
click at [100, 121] on h3 "Oxford Activation 3124" at bounding box center [99, 120] width 60 height 5
type input "**********"
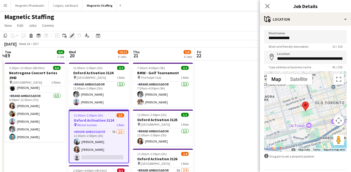
click at [72, 36] on icon "Edit" at bounding box center [72, 36] width 4 height 4
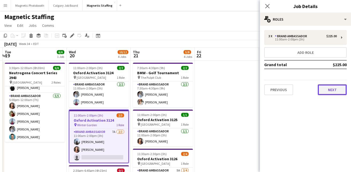
click at [337, 88] on button "Next" at bounding box center [332, 89] width 29 height 11
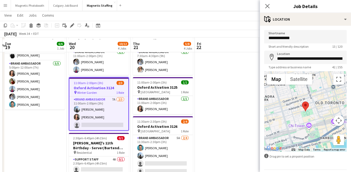
scroll to position [34, 0]
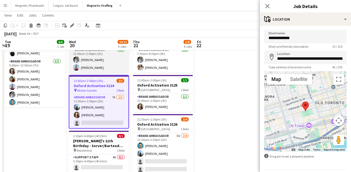
click at [90, 62] on app-card-role "Brand Ambassador [DATE] 11:00am-2:00pm (3h) [PERSON_NAME] [PERSON_NAME]" at bounding box center [99, 60] width 60 height 26
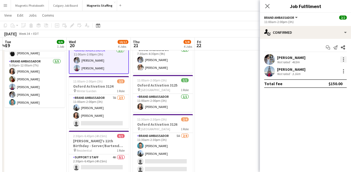
click at [343, 59] on div at bounding box center [343, 59] width 6 height 6
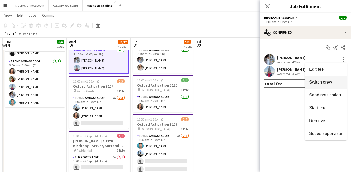
click at [318, 82] on span "Switch crew" at bounding box center [320, 82] width 23 height 5
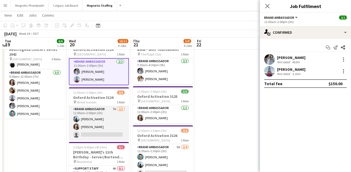
click at [120, 129] on app-card-role "Brand Ambassador 7A [DATE] 11:00am-2:00pm (3h) [PERSON_NAME] [PERSON_NAME] sing…" at bounding box center [99, 123] width 60 height 34
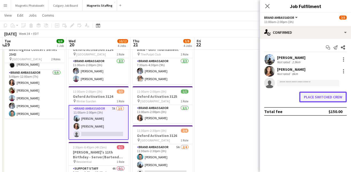
click at [323, 100] on button "Place switched crew" at bounding box center [322, 97] width 47 height 11
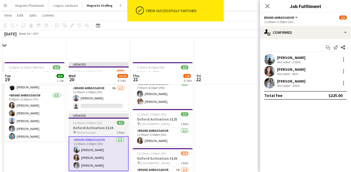
scroll to position [34, 0]
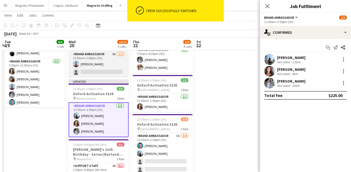
click at [106, 69] on app-card-role "Brand Ambassador 9A [DATE] 11:00am-2:00pm (3h) [PERSON_NAME] single-neutral-act…" at bounding box center [99, 64] width 60 height 26
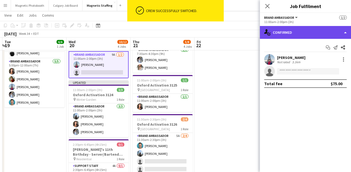
click at [313, 31] on div "single-neutral-actions-check-2 Confirmed" at bounding box center [305, 32] width 91 height 13
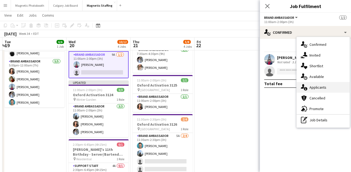
click at [313, 89] on div "single-neutral-actions-information Applicants" at bounding box center [323, 87] width 53 height 11
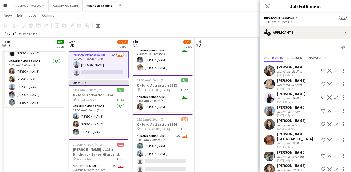
scroll to position [4, 0]
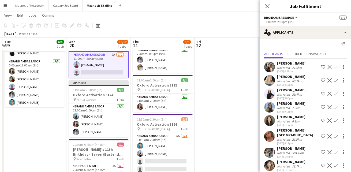
click at [335, 163] on app-icon "Confirm" at bounding box center [336, 165] width 4 height 4
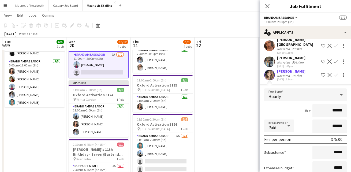
scroll to position [125, 0]
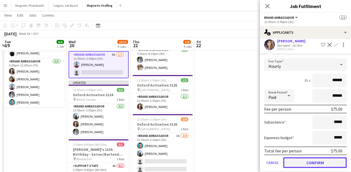
click at [326, 159] on button "Confirm" at bounding box center [315, 162] width 64 height 11
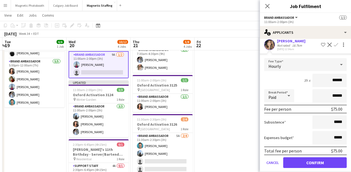
scroll to position [0, 0]
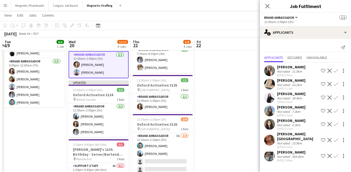
click at [224, 142] on app-date-cell at bounding box center [227, 150] width 64 height 249
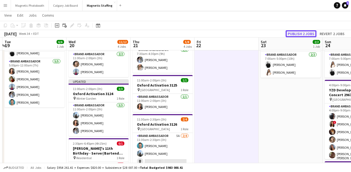
click at [302, 32] on button "Publish 2 jobs" at bounding box center [301, 33] width 31 height 7
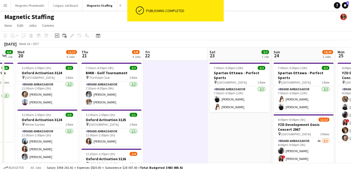
drag, startPoint x: 202, startPoint y: 122, endPoint x: 92, endPoint y: 125, distance: 110.5
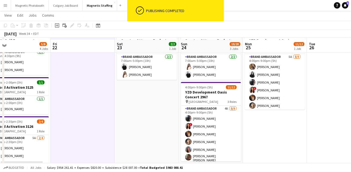
scroll to position [35, 0]
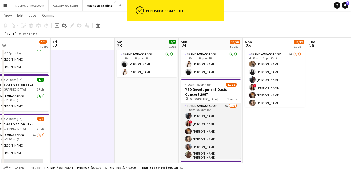
click at [214, 131] on app-card-role "Brand Ambassador 4A [DATE] 4:00pm-9:00pm (5h) [PERSON_NAME] ! [PERSON_NAME] [PE…" at bounding box center [211, 144] width 60 height 82
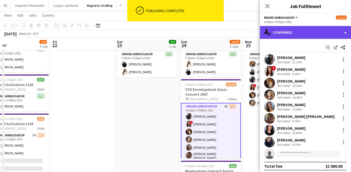
click at [314, 34] on div "single-neutral-actions-check-2 Confirmed" at bounding box center [305, 32] width 91 height 13
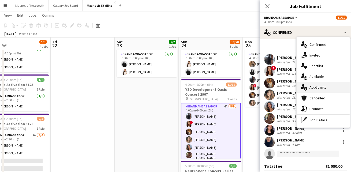
click at [319, 87] on div "single-neutral-actions-information Applicants" at bounding box center [323, 87] width 53 height 11
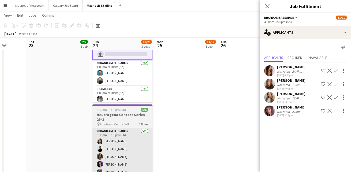
scroll to position [90, 0]
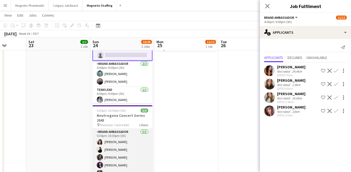
click at [123, 141] on app-card-role "Brand Ambassador [DATE] 5:30pm-10:30pm (5h) [PERSON_NAME] [PERSON_NAME] [PERSON…" at bounding box center [122, 153] width 60 height 49
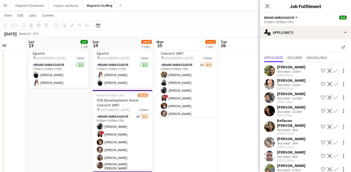
scroll to position [21, 0]
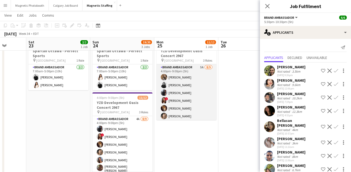
click at [185, 91] on app-card-role "Brand Ambassador 5A [DATE] 4:00pm-9:00pm (5h) [PERSON_NAME] [PERSON_NAME] [PERS…" at bounding box center [187, 104] width 60 height 80
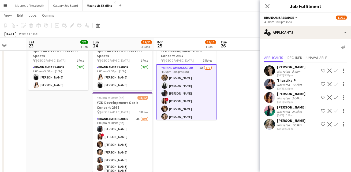
click at [203, 93] on app-card-role "Brand Ambassador 5A [DATE] 4:00pm-9:00pm (5h) [PERSON_NAME] [PERSON_NAME] [PERS…" at bounding box center [187, 104] width 60 height 81
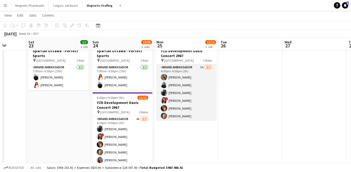
click at [203, 93] on app-card-role "Brand Ambassador 5A [DATE] 4:00pm-9:00pm (5h) [PERSON_NAME] [PERSON_NAME] [PERS…" at bounding box center [187, 104] width 60 height 80
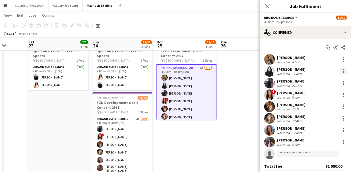
click at [344, 69] on div at bounding box center [343, 71] width 6 height 6
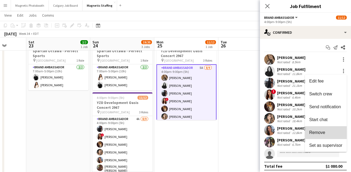
click at [312, 132] on span "Remove" at bounding box center [317, 132] width 16 height 5
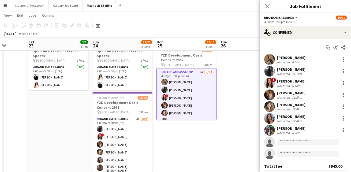
click at [223, 140] on app-date-cell at bounding box center [250, 163] width 64 height 249
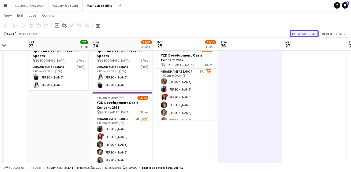
click at [306, 36] on button "Publish 1 job" at bounding box center [304, 33] width 29 height 7
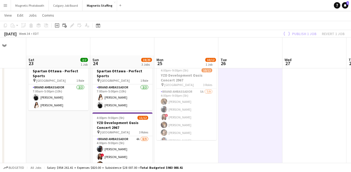
scroll to position [0, 0]
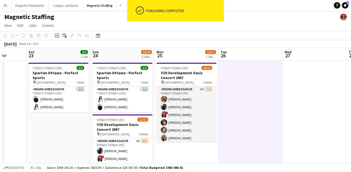
click at [173, 117] on app-card-role "Brand Ambassador 5A [DATE] 4:00pm-9:00pm (5h) [PERSON_NAME] [PERSON_NAME] ! [PE…" at bounding box center [187, 126] width 60 height 80
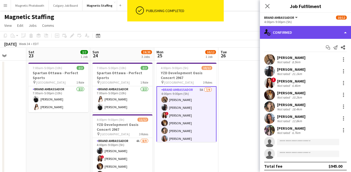
click at [308, 33] on div "single-neutral-actions-check-2 Confirmed" at bounding box center [305, 32] width 91 height 13
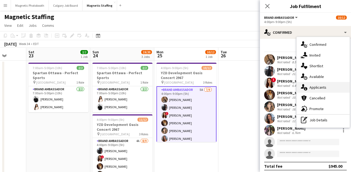
click at [312, 89] on div "single-neutral-actions-information Applicants" at bounding box center [323, 87] width 53 height 11
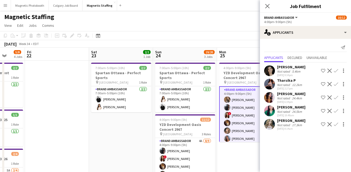
drag, startPoint x: 119, startPoint y: 145, endPoint x: 284, endPoint y: 122, distance: 165.8
click at [282, 122] on body "Menu Boards Boards Boards All jobs Status Workforce Workforce My Workforce Recr…" at bounding box center [175, 171] width 351 height 343
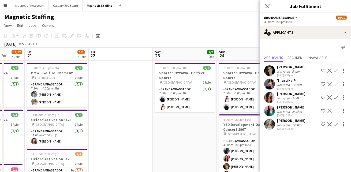
scroll to position [0, 168]
drag, startPoint x: 129, startPoint y: 132, endPoint x: 257, endPoint y: 121, distance: 128.5
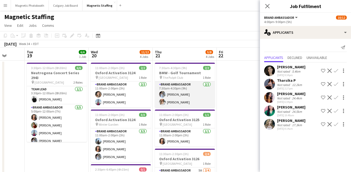
click at [212, 99] on app-card-role "Brand Ambassador [DATE] 7:30am-4:30pm (9h) [PERSON_NAME] [PERSON_NAME]" at bounding box center [185, 94] width 60 height 26
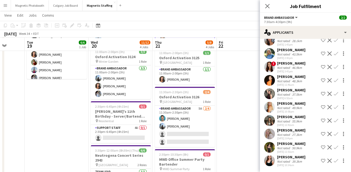
scroll to position [63, 0]
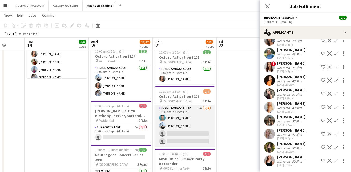
click at [189, 133] on app-card-role "Brand Ambassador 5A [DATE] 11:30am-2:30pm (3h) [PERSON_NAME] [PERSON_NAME] sing…" at bounding box center [185, 126] width 60 height 42
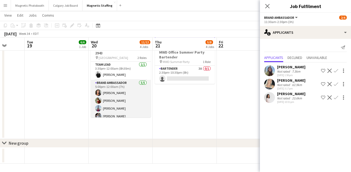
scroll to position [0, 0]
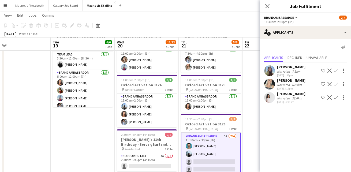
drag, startPoint x: 134, startPoint y: 102, endPoint x: 160, endPoint y: 99, distance: 25.8
click at [160, 100] on app-calendar-viewport "Sat 16 6/6 4 Jobs Sun 17 3/3 2 Jobs Mon 18 Tue 19 6/6 1 Job Wed 20 11/12 4 Jobs…" at bounding box center [175, 143] width 351 height 313
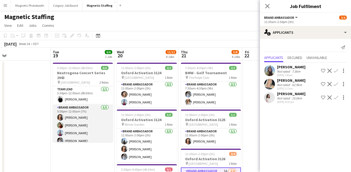
click at [73, 135] on app-card-role "Brand Ambassador [DATE] 5:00pm-12:00am (7h) [PERSON_NAME] [PERSON_NAME] [PERSON…" at bounding box center [83, 129] width 60 height 49
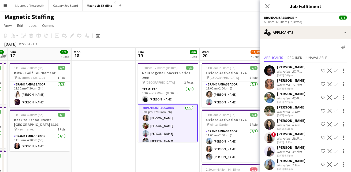
drag, startPoint x: 85, startPoint y: 144, endPoint x: 169, endPoint y: 140, distance: 84.0
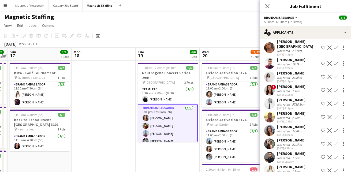
click at [4, 5] on app-icon "Menu" at bounding box center [5, 5] width 4 height 4
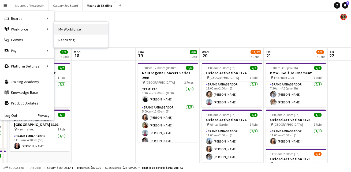
click at [65, 28] on link "My Workforce" at bounding box center [81, 29] width 54 height 11
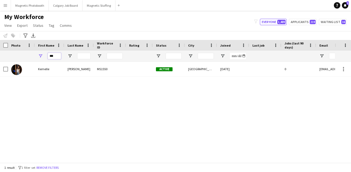
drag, startPoint x: 58, startPoint y: 56, endPoint x: 25, endPoint y: 56, distance: 33.5
click at [25, 56] on div "***" at bounding box center [290, 56] width 581 height 11
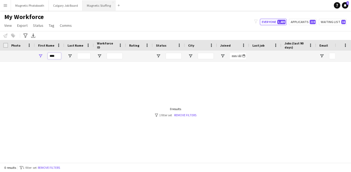
type input "****"
click at [99, 5] on button "Magnetic Staffing Close" at bounding box center [99, 5] width 33 height 10
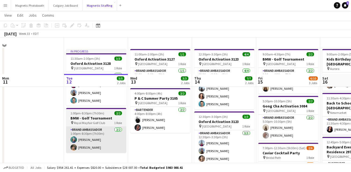
scroll to position [60, 0]
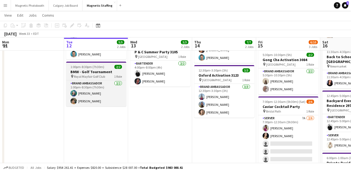
click at [87, 75] on span "Royal Mayfair Golf Club" at bounding box center [89, 77] width 31 height 4
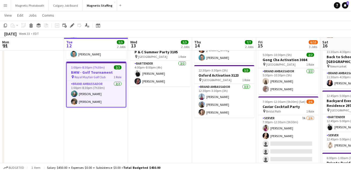
click at [156, 96] on app-date-cell "11:00am-2:00pm (3h) 1/1 Oxford Activation 3127 pin Toronto 1 Role Brand Ambassa…" at bounding box center [160, 108] width 64 height 214
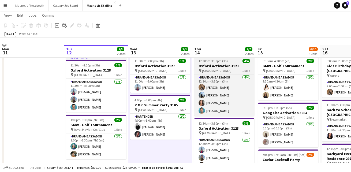
scroll to position [0, 0]
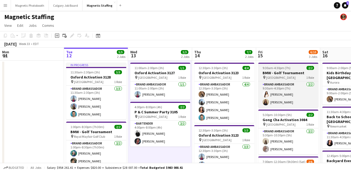
click at [276, 70] on span "9:30am-4:30pm (7h)" at bounding box center [277, 68] width 28 height 4
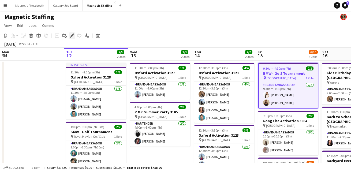
click at [71, 36] on icon at bounding box center [71, 35] width 3 height 3
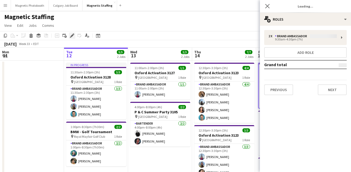
type input "*******"
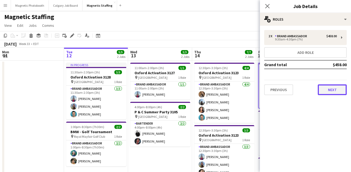
click at [334, 93] on button "Next" at bounding box center [332, 89] width 29 height 11
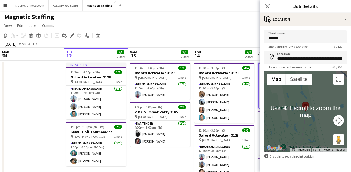
scroll to position [17, 0]
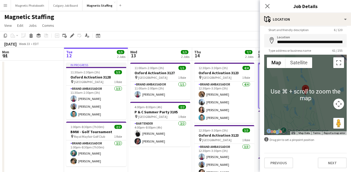
click at [284, 169] on div "**********" at bounding box center [305, 90] width 91 height 163
click at [285, 160] on button "Previous" at bounding box center [278, 163] width 29 height 11
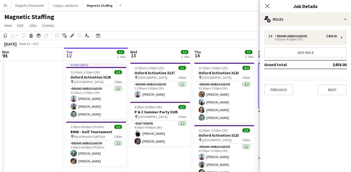
scroll to position [0, 0]
click at [282, 81] on div "Previous Next" at bounding box center [305, 87] width 83 height 15
click at [278, 90] on button "Previous" at bounding box center [278, 89] width 29 height 11
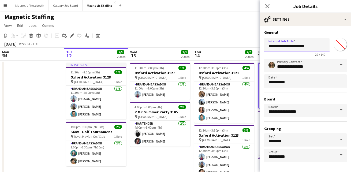
click at [314, 46] on input "**********" at bounding box center [296, 44] width 65 height 13
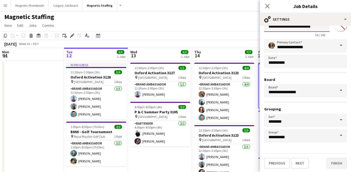
type input "**********"
click at [331, 159] on button "Finish" at bounding box center [337, 163] width 20 height 11
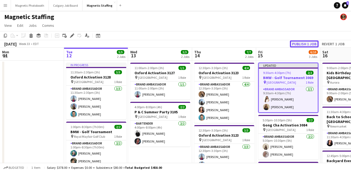
click at [300, 45] on button "Publish 1 job" at bounding box center [304, 43] width 29 height 7
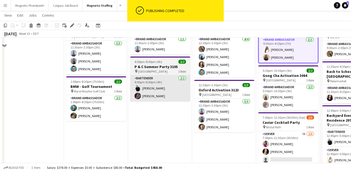
scroll to position [49, 0]
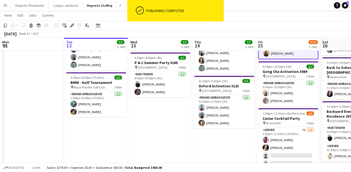
click at [149, 101] on app-date-cell "11:00am-2:00pm (3h) 1/1 Oxford Activation 3127 pin Toronto 1 Role Brand Ambassa…" at bounding box center [160, 118] width 64 height 214
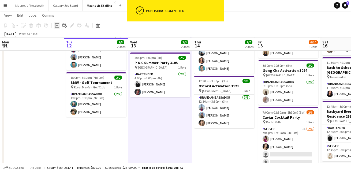
click at [57, 27] on icon at bounding box center [57, 25] width 4 height 4
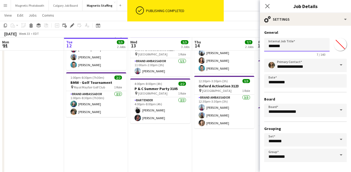
drag, startPoint x: 290, startPoint y: 44, endPoint x: 184, endPoint y: 36, distance: 105.9
click at [187, 40] on body "ok-circled Publishing completed Menu Boards Boards Boards All jobs Status Workf…" at bounding box center [175, 105] width 351 height 308
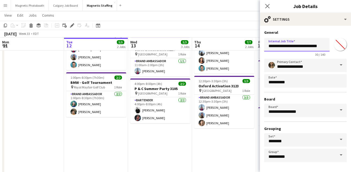
scroll to position [20, 0]
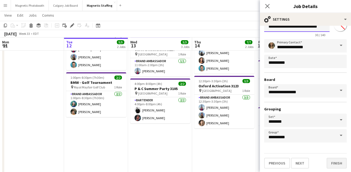
type input "**********"
click at [336, 163] on button "Finish" at bounding box center [337, 163] width 20 height 11
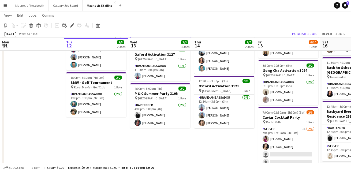
scroll to position [0, 0]
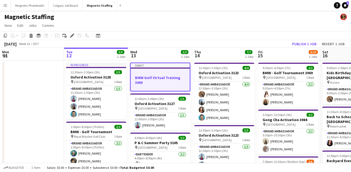
click at [151, 75] on app-job-card "Draft BMW Golf Virtual Training 3069" at bounding box center [160, 77] width 60 height 29
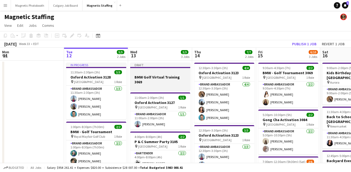
click at [141, 72] on div at bounding box center [160, 72] width 60 height 4
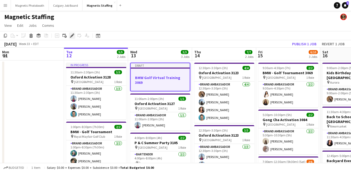
click at [71, 36] on icon at bounding box center [71, 35] width 3 height 3
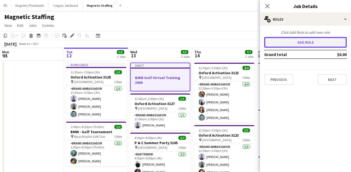
click at [300, 43] on button "Add role" at bounding box center [305, 42] width 83 height 11
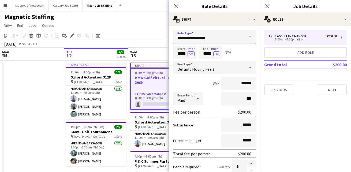
drag, startPoint x: 212, startPoint y: 36, endPoint x: 109, endPoint y: 34, distance: 103.2
click at [111, 35] on body "Menu Boards Boards Boards All jobs Status Workforce Workforce My Workforce Recr…" at bounding box center [175, 154] width 351 height 309
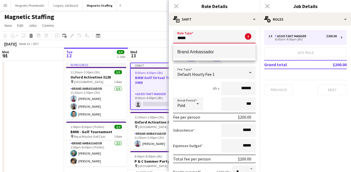
click at [186, 55] on mat-option "Brand Ambassador" at bounding box center [214, 52] width 83 height 13
type input "**********"
type input "******"
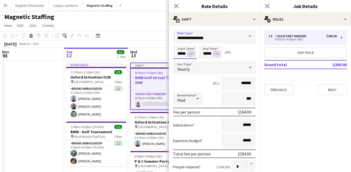
drag, startPoint x: 187, startPoint y: 55, endPoint x: 138, endPoint y: 54, distance: 48.8
click at [140, 54] on body "Menu Boards Boards Boards All jobs Status Workforce Workforce My Workforce Recr…" at bounding box center [175, 154] width 351 height 309
type input "*****"
click at [189, 52] on button "AM" at bounding box center [191, 53] width 7 height 5
drag, startPoint x: 211, startPoint y: 54, endPoint x: 170, endPoint y: 52, distance: 41.8
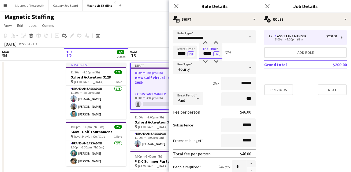
type input "*****"
click at [243, 84] on input "******" at bounding box center [238, 83] width 34 height 13
type input "******"
click at [251, 163] on button "button" at bounding box center [251, 163] width 9 height 7
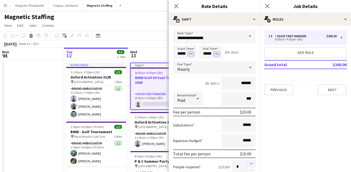
type input "*"
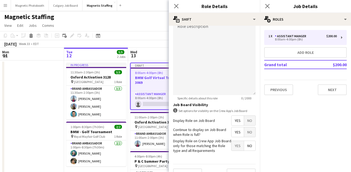
scroll to position [190, 0]
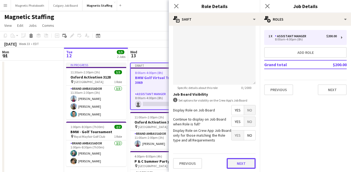
click at [240, 165] on button "Next" at bounding box center [241, 163] width 29 height 11
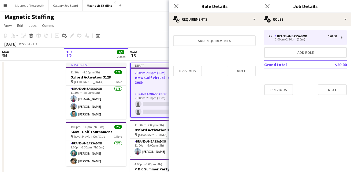
scroll to position [0, 0]
click at [242, 64] on div "Previous Next" at bounding box center [214, 71] width 83 height 20
click at [240, 71] on button "Next" at bounding box center [241, 71] width 29 height 11
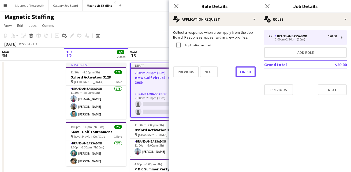
click at [240, 71] on button "Finish" at bounding box center [246, 71] width 20 height 11
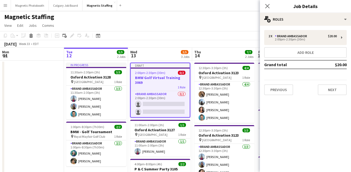
click at [218, 22] on app-page-menu "View Day view expanded Day view collapsed Month view Date picker Jump to [DATE]…" at bounding box center [175, 26] width 351 height 10
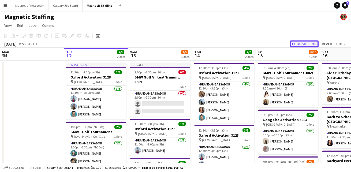
click at [308, 44] on button "Publish 1 job" at bounding box center [304, 43] width 29 height 7
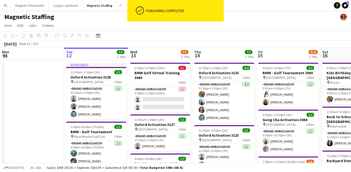
click at [154, 97] on app-card-role "Brand Ambassador 0/2 2:00pm-2:30pm (30m) single-neutral-actions single-neutral-…" at bounding box center [160, 99] width 60 height 26
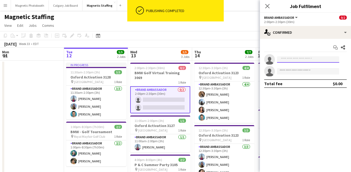
click at [303, 57] on input at bounding box center [308, 59] width 62 height 6
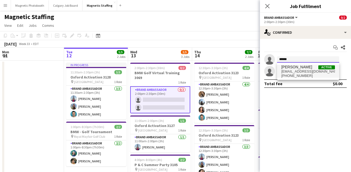
type input "******"
click at [293, 75] on span "[PHONE_NUMBER]" at bounding box center [308, 76] width 54 height 4
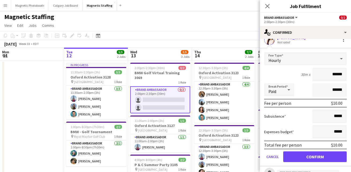
scroll to position [41, 0]
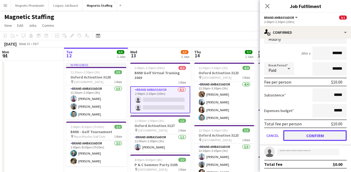
click at [311, 139] on button "Confirm" at bounding box center [315, 135] width 64 height 11
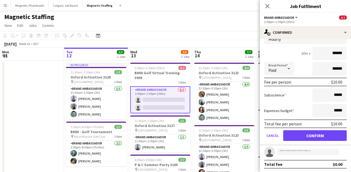
scroll to position [0, 0]
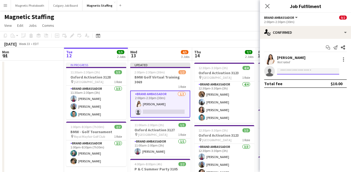
click at [308, 70] on input at bounding box center [308, 71] width 62 height 6
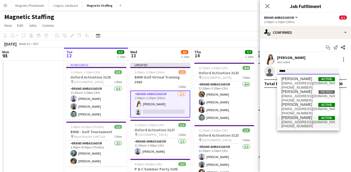
type input "*****"
click at [299, 123] on span "[EMAIL_ADDRESS][DOMAIN_NAME]" at bounding box center [308, 122] width 54 height 4
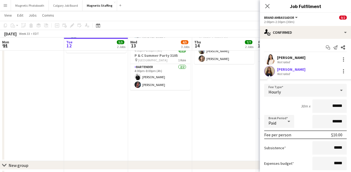
scroll to position [41, 0]
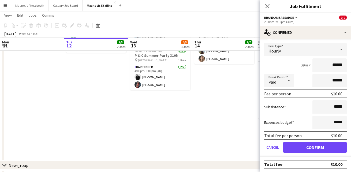
click at [319, 153] on form "Fee Type Hourly 30m x ****** Break Period Paid ****** Fee per person $10.00 Sub…" at bounding box center [305, 100] width 91 height 114
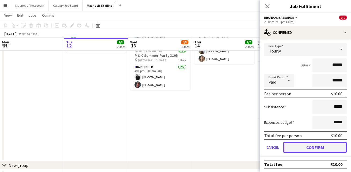
click at [319, 148] on button "Confirm" at bounding box center [315, 147] width 64 height 11
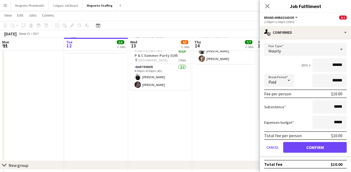
scroll to position [0, 0]
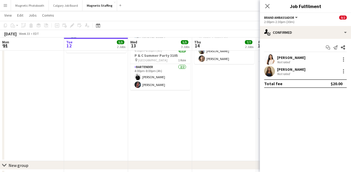
click at [208, 132] on app-date-cell "12:30pm-3:30pm (3h) 4/4 Oxford Activation 3123 pin Toronto 1 Role Brand Ambassa…" at bounding box center [224, 54] width 64 height 214
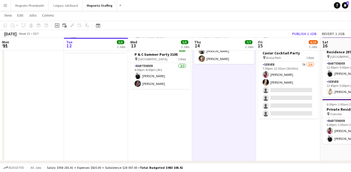
click at [307, 30] on app-toolbar "Copy Paste Paste Command V Paste with crew Command Shift V Paste linked Job [GE…" at bounding box center [175, 25] width 351 height 9
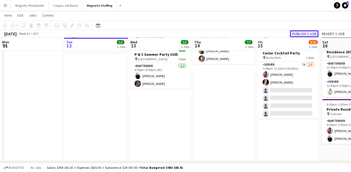
click at [306, 33] on button "Publish 1 job" at bounding box center [304, 33] width 29 height 7
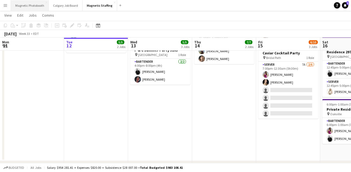
click at [25, 4] on button "Magnetic Photobooth Close" at bounding box center [30, 5] width 38 height 10
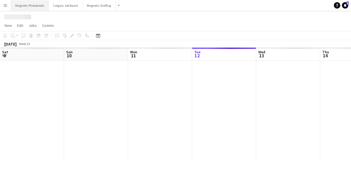
scroll to position [0, 128]
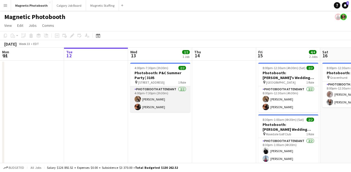
click at [149, 109] on app-card-role "Photobooth Attendant [DATE] 4:00pm-7:30pm (3h30m) [PERSON_NAME] [PERSON_NAME]" at bounding box center [160, 99] width 60 height 26
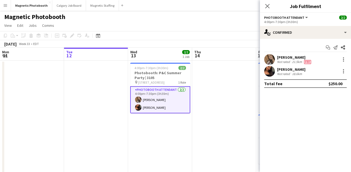
click at [269, 71] on app-user-avatar at bounding box center [269, 71] width 11 height 11
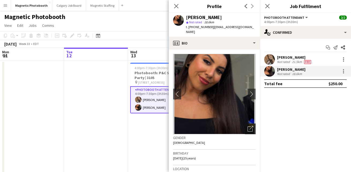
click at [249, 131] on icon "Open photos pop-in" at bounding box center [251, 129] width 6 height 6
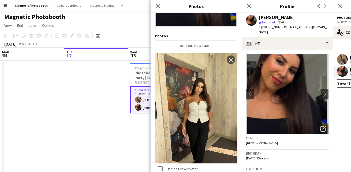
scroll to position [76, 0]
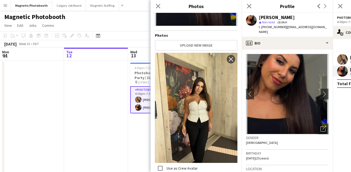
click at [134, 152] on app-date-cell "4:00pm-7:30pm (3h30m) 2/2 Photobooth: P&C Summer Party | 3105 pin [STREET_ADDRE…" at bounding box center [160, 163] width 64 height 204
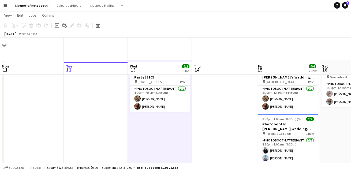
scroll to position [40, 0]
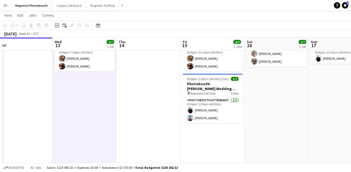
drag, startPoint x: 219, startPoint y: 109, endPoint x: 70, endPoint y: 130, distance: 150.2
click at [72, 130] on app-calendar-viewport "Sat 9 4/4 2 Jobs Sun 10 6/6 4 Jobs Mon 11 Tue 12 Wed 13 2/2 1 Job Thu 14 Fri 15…" at bounding box center [175, 102] width 351 height 243
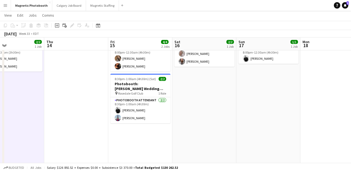
scroll to position [0, 0]
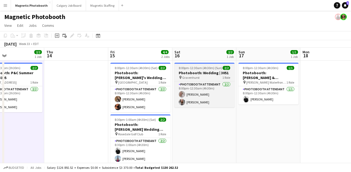
click at [186, 72] on h3 "Photobooth: Wedding | 3051" at bounding box center [204, 72] width 60 height 5
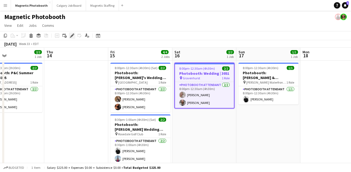
click at [74, 35] on icon "Edit" at bounding box center [72, 36] width 4 height 4
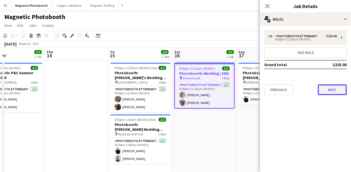
click at [340, 90] on button "Next" at bounding box center [332, 89] width 29 height 11
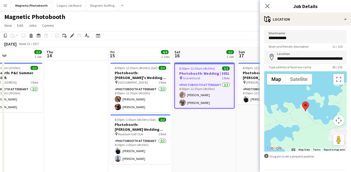
scroll to position [17, 0]
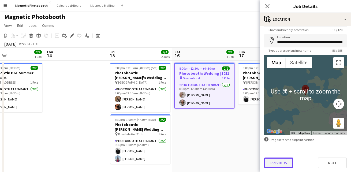
click at [283, 164] on button "Previous" at bounding box center [278, 163] width 29 height 11
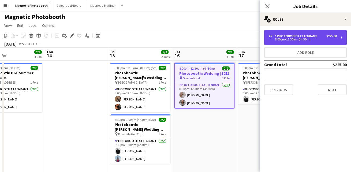
click at [331, 36] on div "$225.00" at bounding box center [331, 36] width 10 height 4
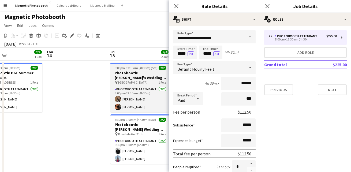
click at [115, 71] on h3 "Photobooth: [PERSON_NAME]'s Wedding | 3132" at bounding box center [140, 75] width 60 height 10
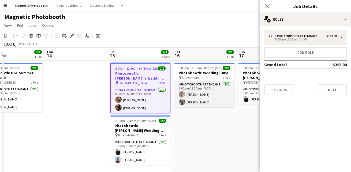
click at [194, 90] on app-card-role "Photobooth Attendant [DATE] 8:00pm-12:30am (4h30m) [PERSON_NAME] [PERSON_NAME]" at bounding box center [204, 94] width 60 height 26
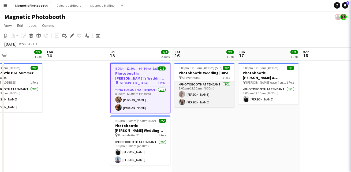
scroll to position [0, 148]
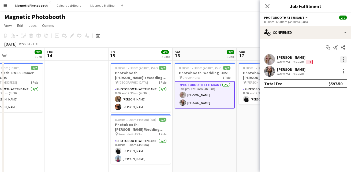
click at [343, 62] on div at bounding box center [343, 59] width 6 height 6
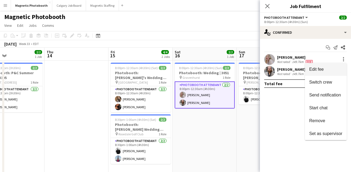
click at [339, 69] on span "Edit fee" at bounding box center [325, 69] width 33 height 5
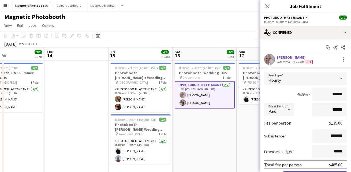
scroll to position [41, 0]
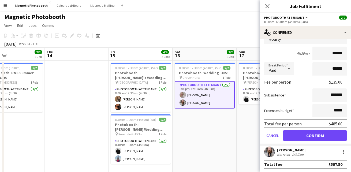
click at [268, 154] on app-user-avatar at bounding box center [269, 152] width 11 height 11
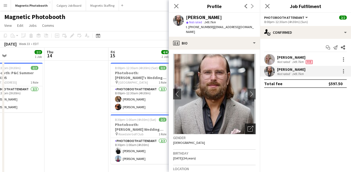
click at [248, 126] on icon "Open photos pop-in" at bounding box center [251, 129] width 6 height 6
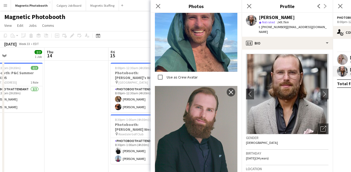
scroll to position [521, 0]
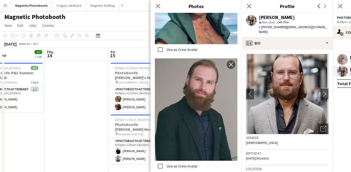
click at [80, 137] on app-date-cell at bounding box center [76, 163] width 64 height 204
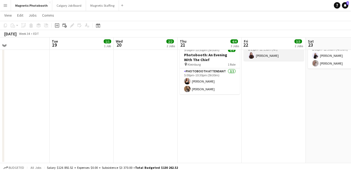
scroll to position [98, 0]
